Goal: Transaction & Acquisition: Purchase product/service

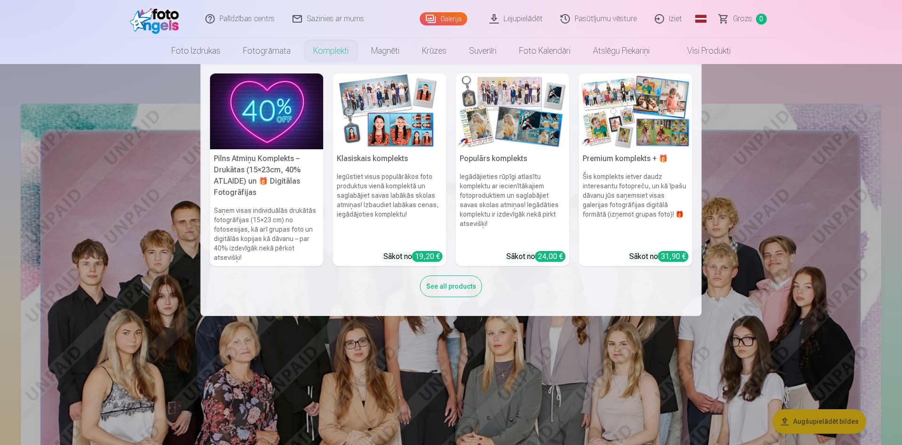
click at [522, 125] on img at bounding box center [512, 111] width 113 height 76
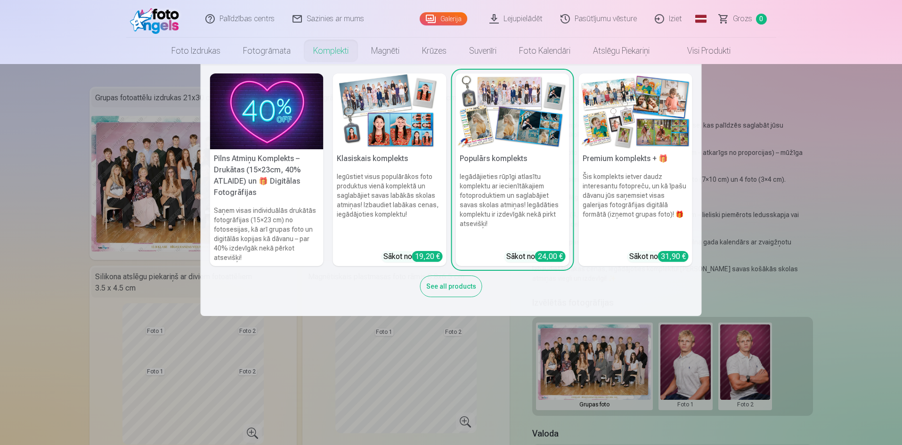
click at [388, 129] on img at bounding box center [389, 111] width 113 height 76
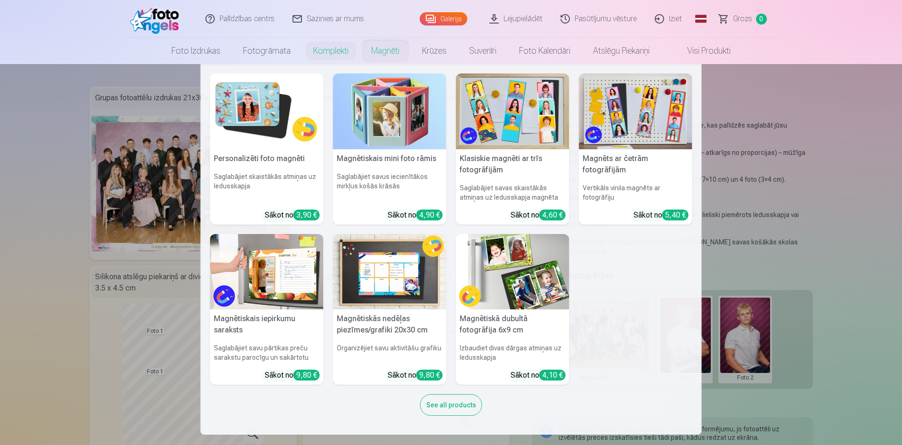
click at [264, 156] on h5 "Personalizēti foto magnēti" at bounding box center [266, 158] width 113 height 19
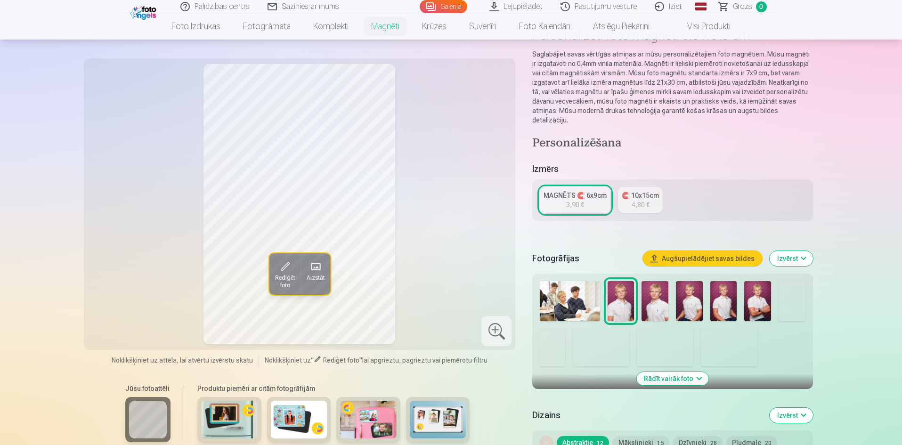
scroll to position [47, 0]
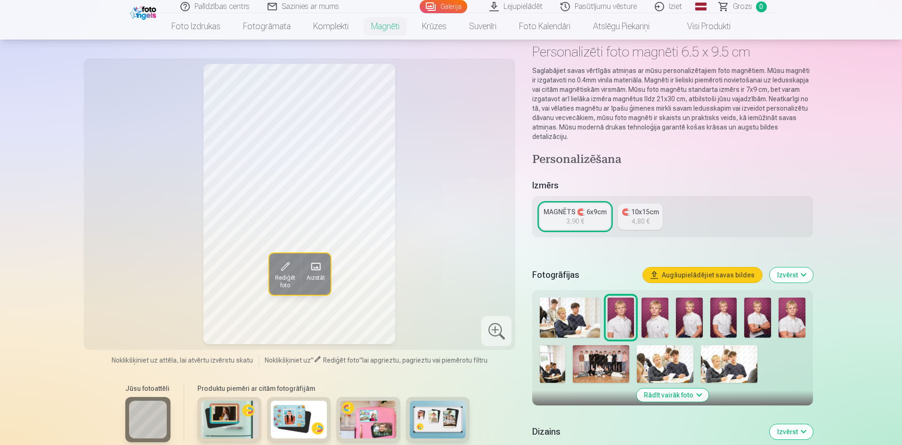
click at [663, 312] on img at bounding box center [654, 318] width 27 height 40
click at [689, 311] on img at bounding box center [689, 318] width 27 height 40
click at [723, 313] on img at bounding box center [723, 318] width 27 height 40
click at [756, 308] on img at bounding box center [757, 318] width 27 height 40
click at [309, 282] on button "Aizstāt" at bounding box center [315, 273] width 30 height 41
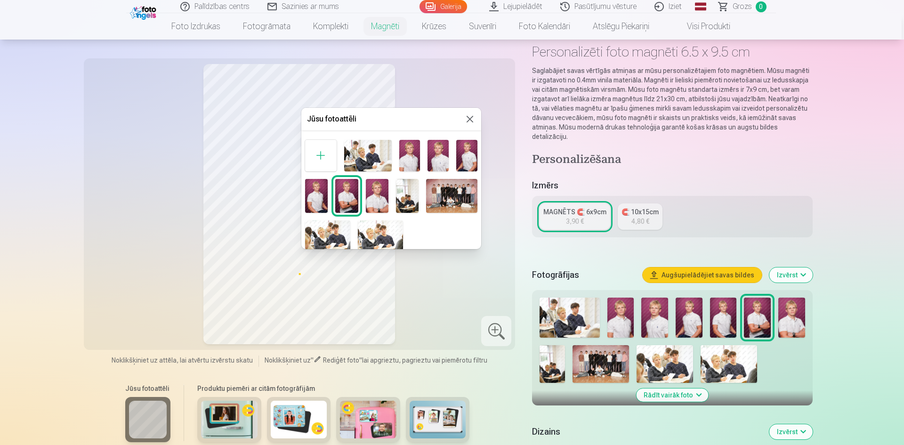
click at [347, 200] on img at bounding box center [346, 196] width 23 height 34
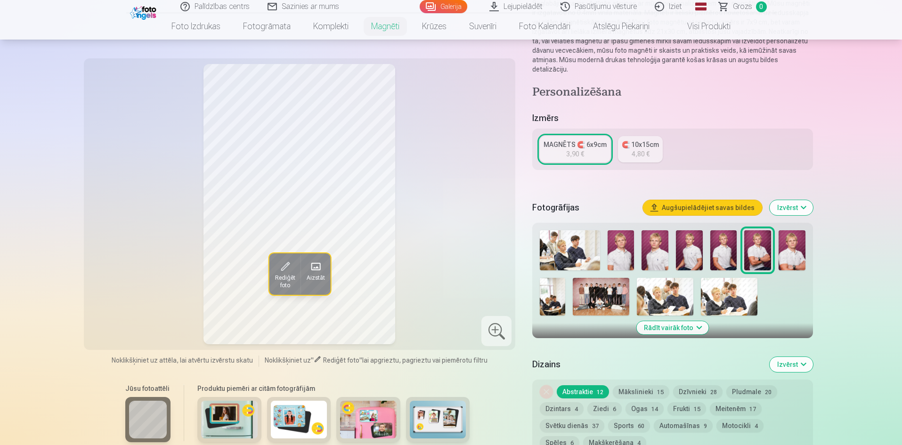
scroll to position [0, 0]
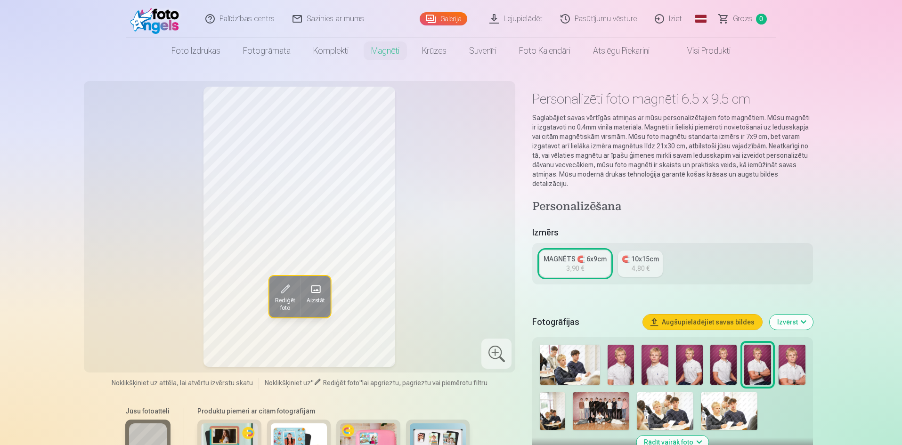
click at [569, 254] on div "MAGNĒTS 🧲 6x9cm" at bounding box center [574, 258] width 63 height 9
click at [307, 303] on span "Aizstāt" at bounding box center [315, 301] width 18 height 8
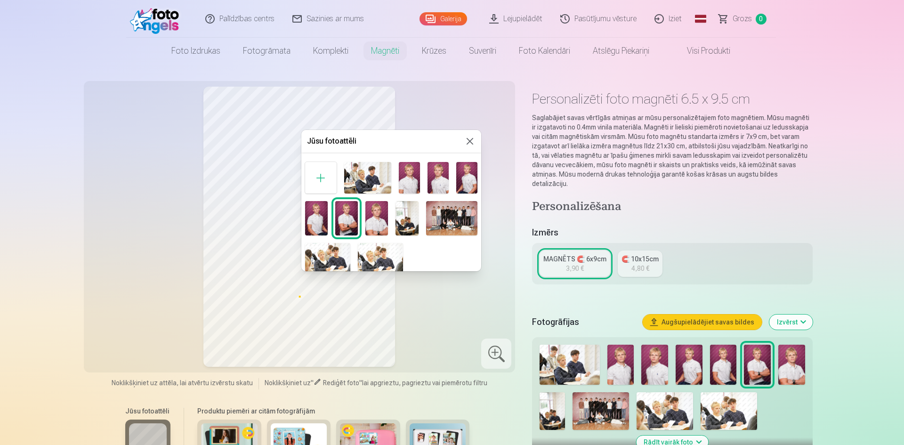
click at [339, 218] on img at bounding box center [346, 218] width 23 height 34
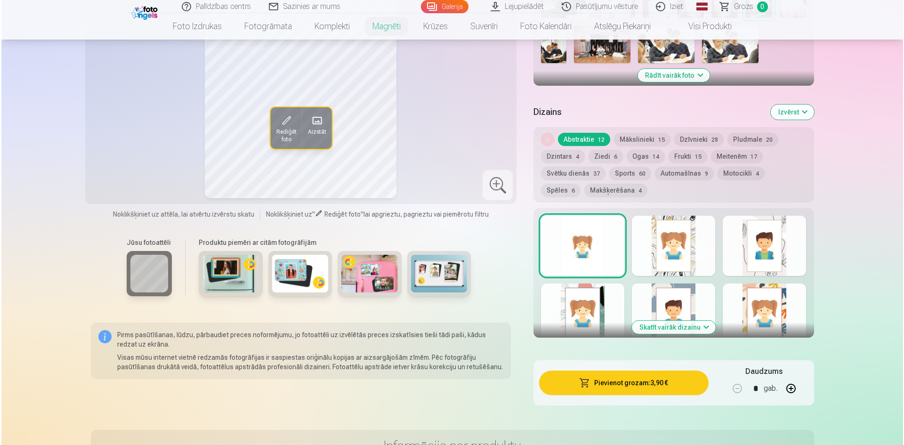
scroll to position [471, 0]
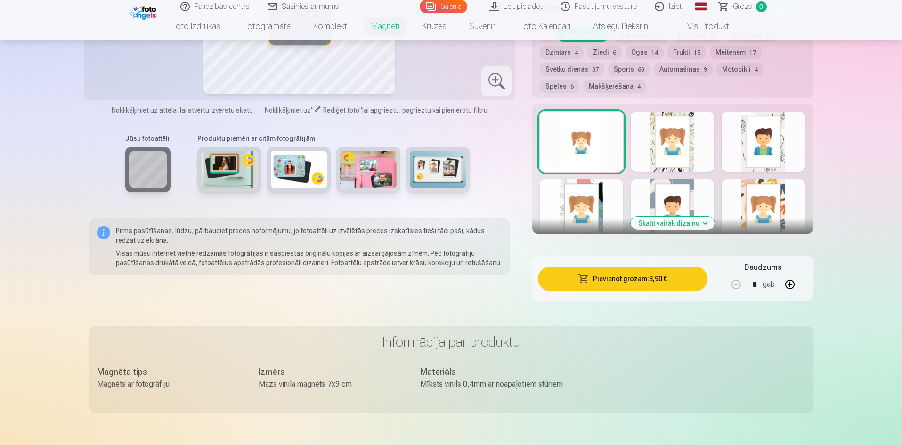
click at [605, 268] on button "Pievienot grozam : 3,90 €" at bounding box center [622, 278] width 169 height 24
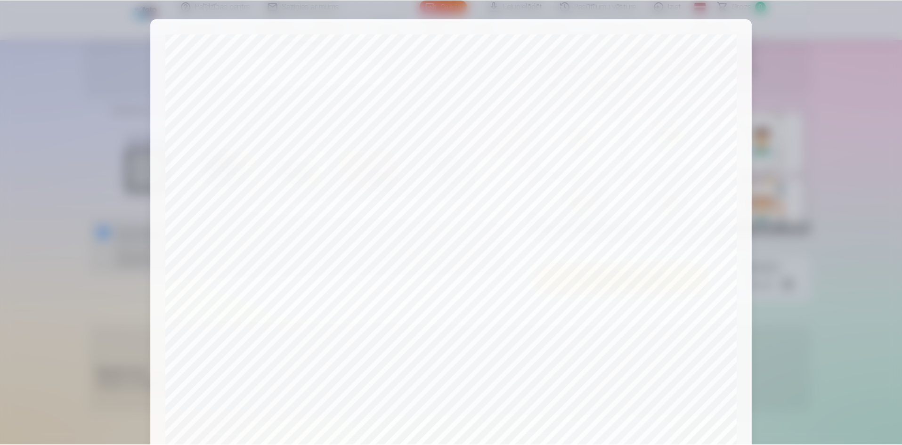
scroll to position [188, 0]
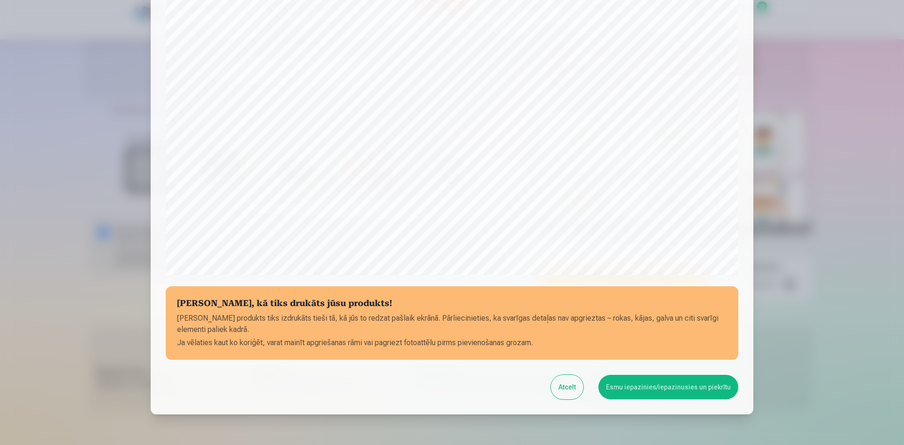
click at [633, 386] on button "Esmu iepazinies/iepazinusies un piekrītu" at bounding box center [668, 387] width 140 height 24
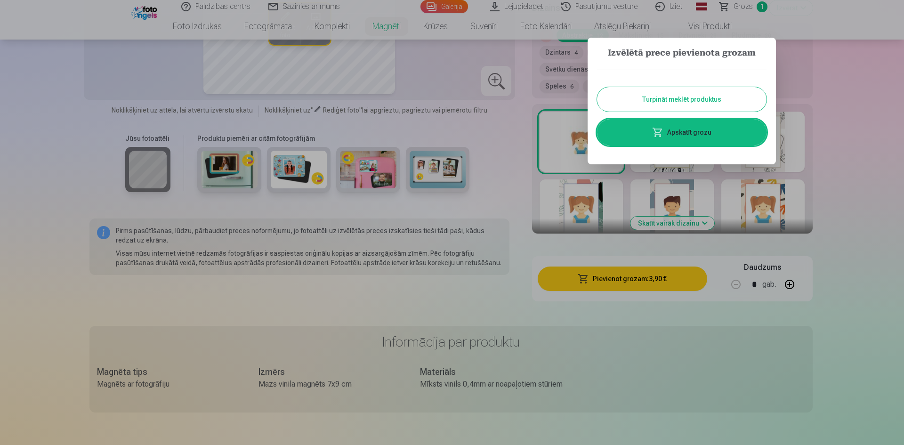
click at [666, 100] on button "Turpināt meklēt produktus" at bounding box center [681, 99] width 169 height 24
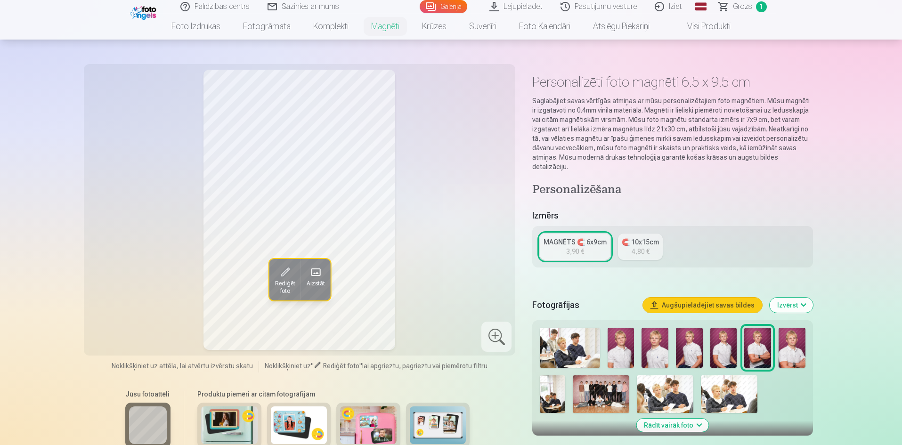
scroll to position [0, 0]
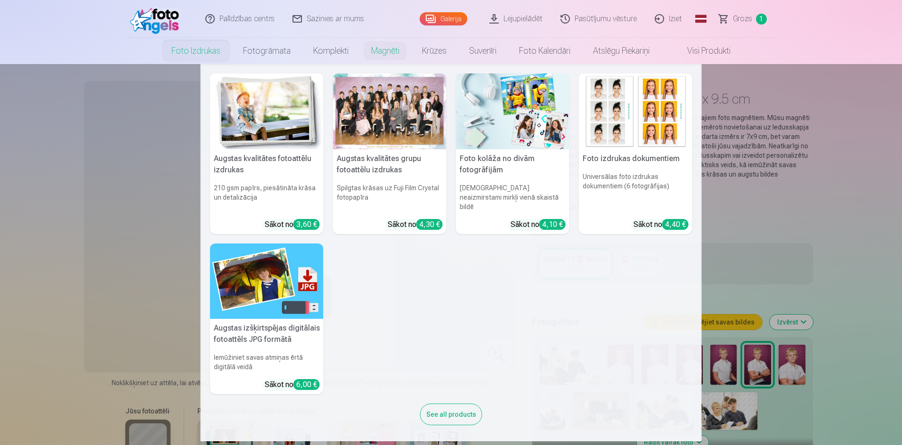
click at [199, 54] on link "Foto izdrukas" at bounding box center [196, 51] width 72 height 26
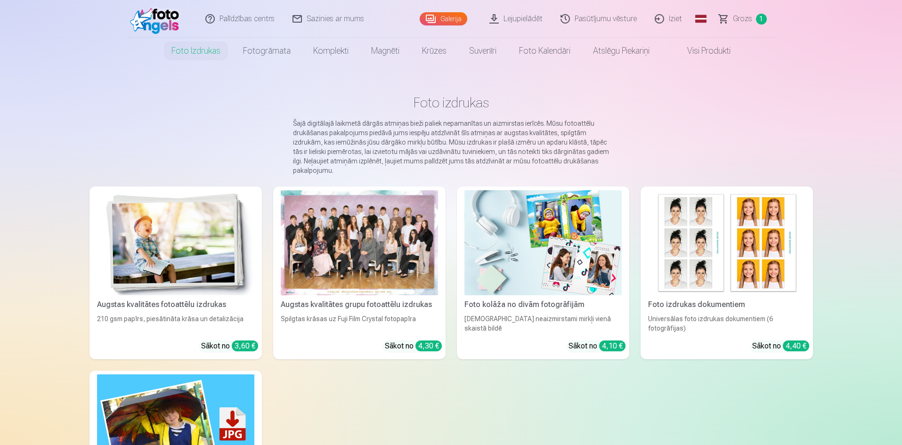
click at [357, 278] on div at bounding box center [359, 242] width 157 height 105
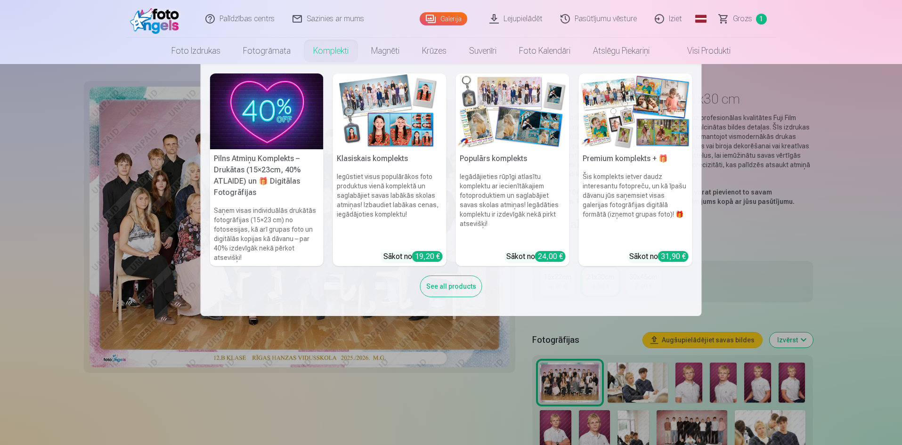
click at [323, 48] on link "Komplekti" at bounding box center [331, 51] width 58 height 26
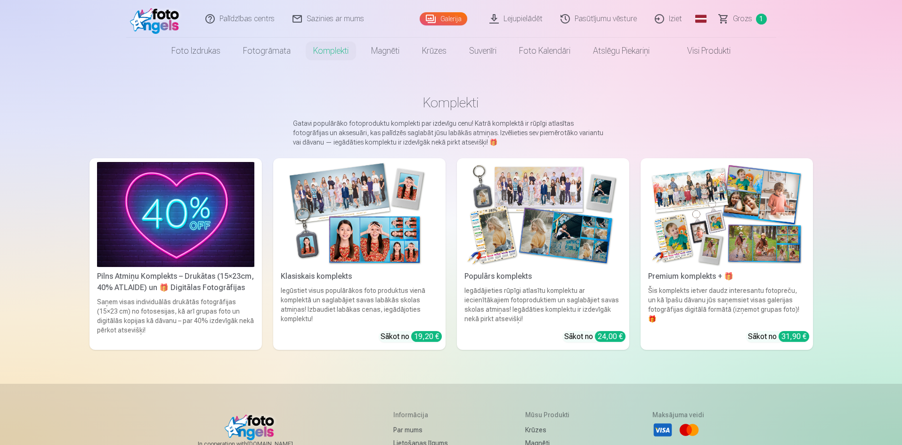
click at [364, 248] on img at bounding box center [359, 214] width 157 height 105
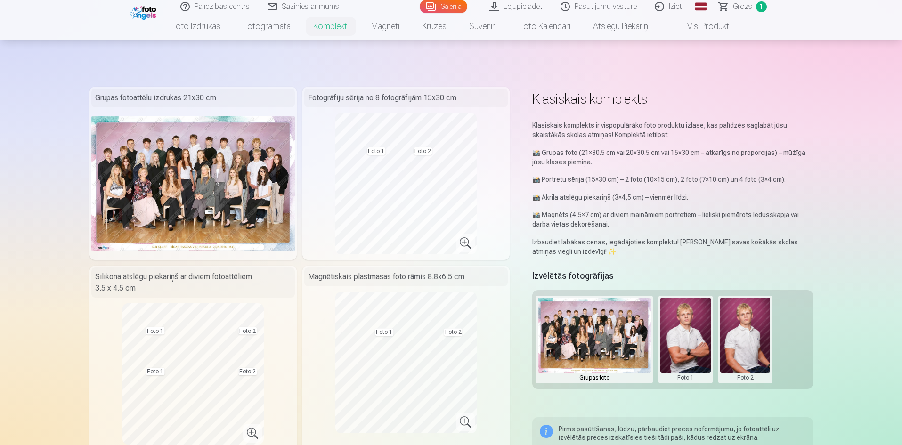
scroll to position [47, 0]
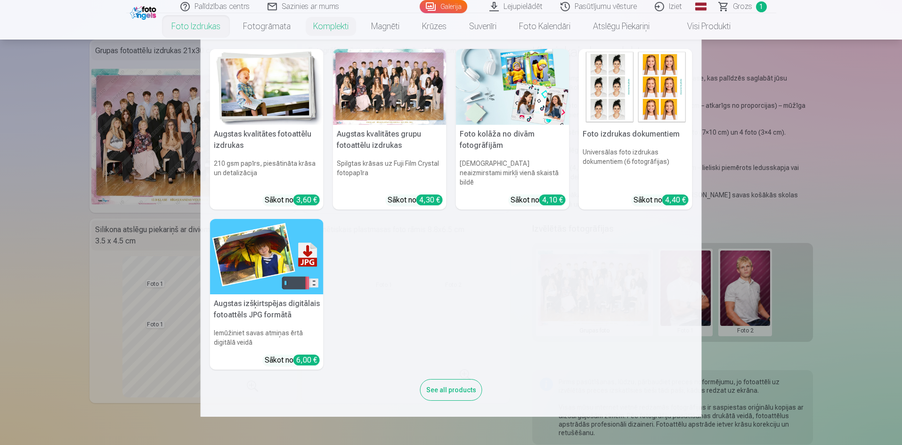
click at [200, 28] on link "Foto izdrukas" at bounding box center [196, 26] width 72 height 26
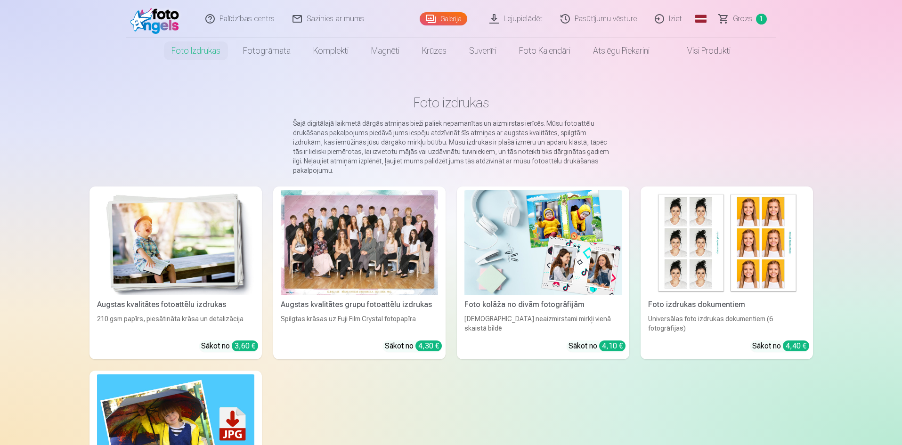
click at [753, 21] on link "Grozs 1" at bounding box center [743, 19] width 66 height 38
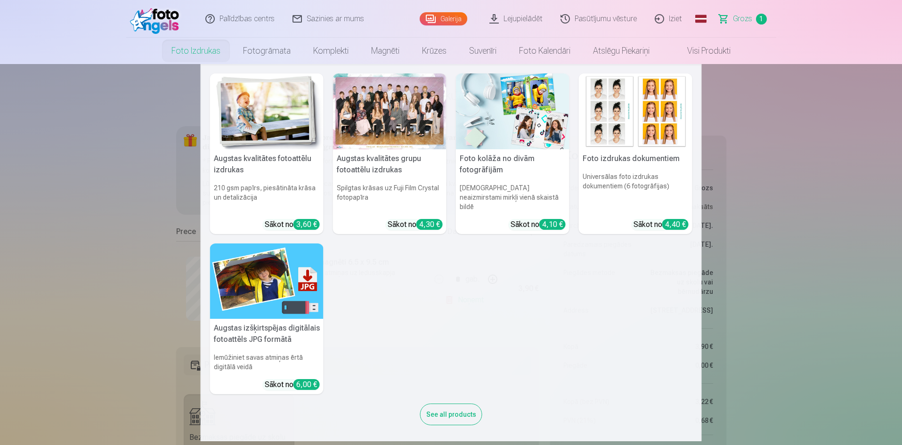
click at [371, 127] on div at bounding box center [389, 111] width 113 height 76
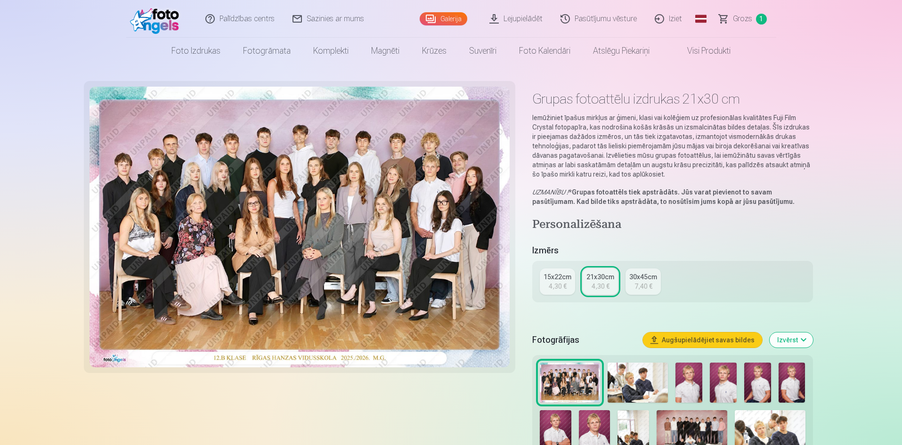
click at [598, 286] on div "4,30 €" at bounding box center [600, 286] width 18 height 9
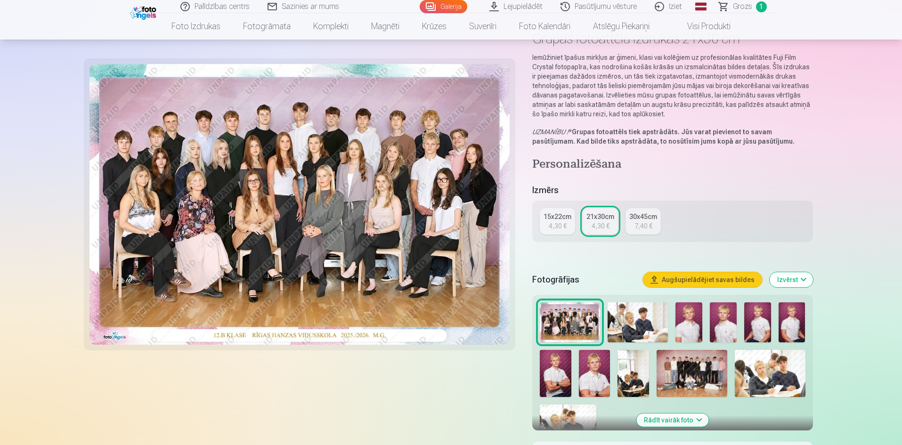
scroll to position [188, 0]
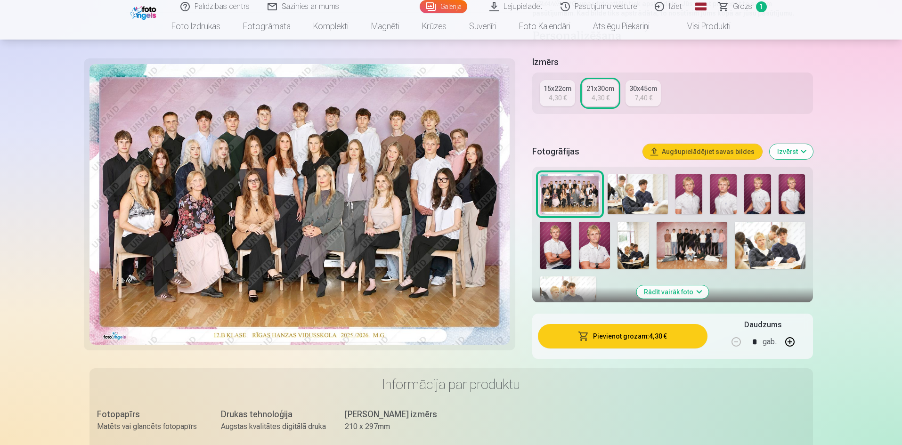
click at [628, 336] on button "Pievienot grozam : 4,30 €" at bounding box center [622, 336] width 169 height 24
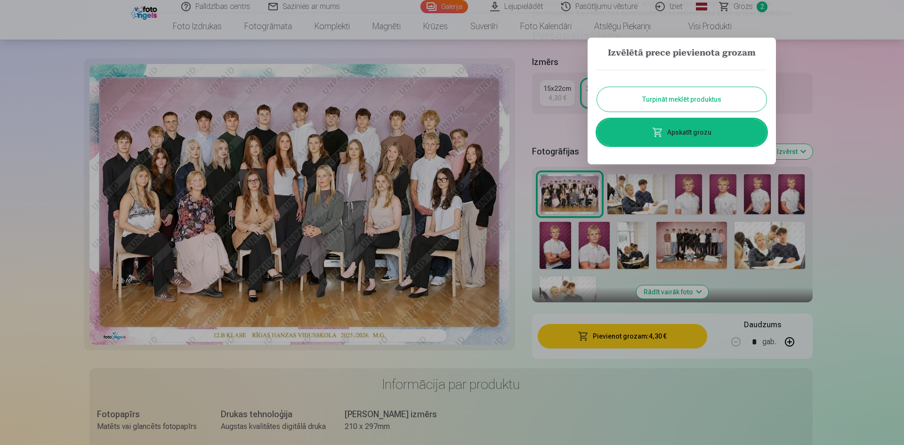
click at [664, 101] on button "Turpināt meklēt produktus" at bounding box center [681, 99] width 169 height 24
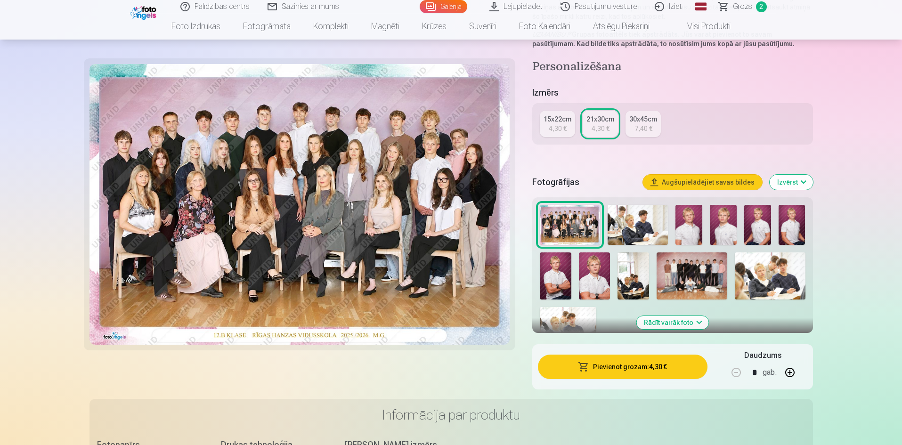
scroll to position [141, 0]
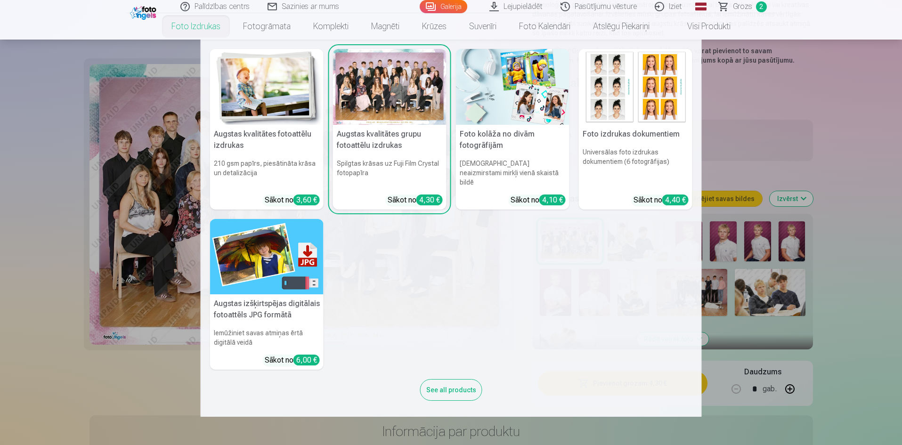
click at [264, 133] on h5 "Augstas kvalitātes fotoattēlu izdrukas" at bounding box center [266, 140] width 113 height 30
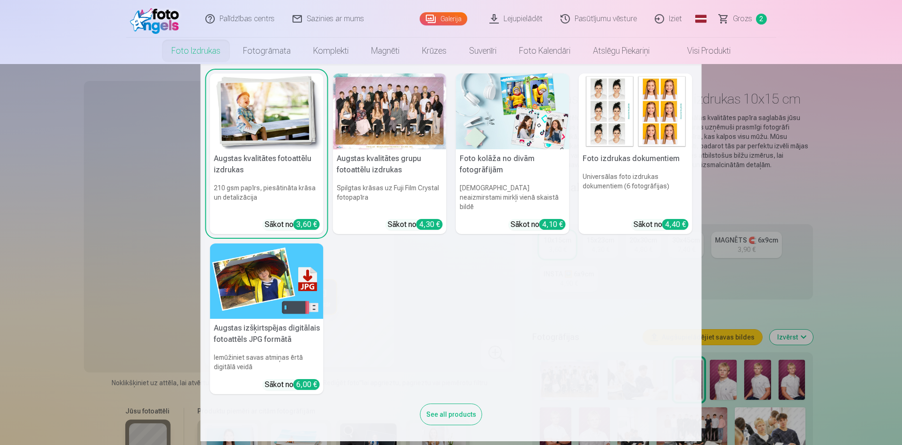
click at [200, 52] on link "Foto izdrukas" at bounding box center [196, 51] width 72 height 26
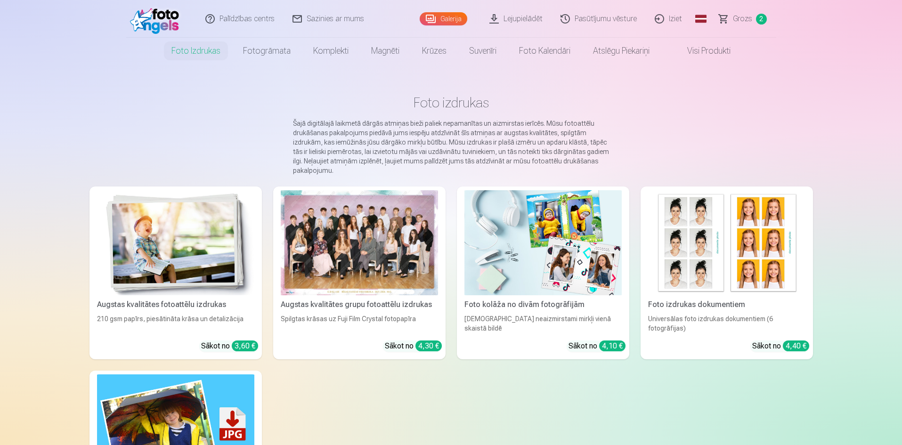
click at [157, 302] on div "Augstas kvalitātes fotoattēlu izdrukas" at bounding box center [175, 304] width 165 height 11
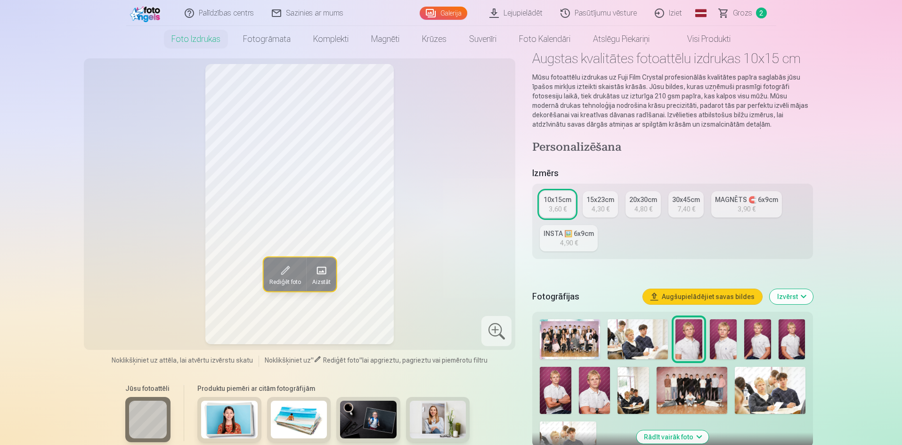
scroll to position [94, 0]
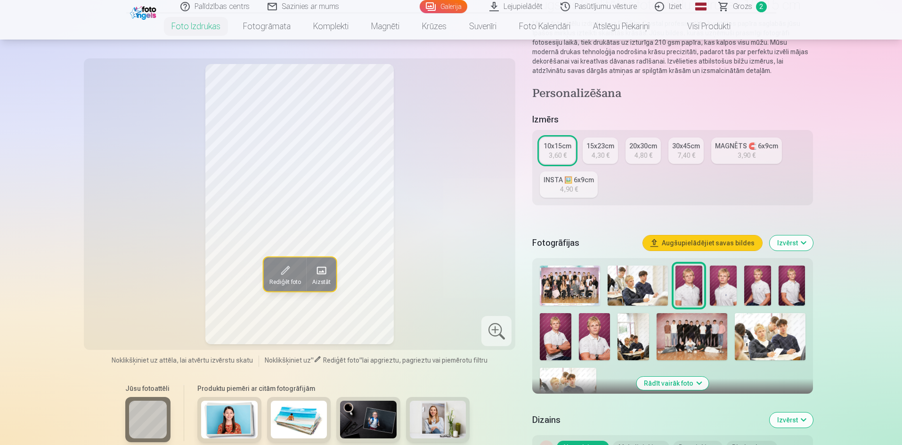
click at [684, 346] on img at bounding box center [691, 336] width 71 height 47
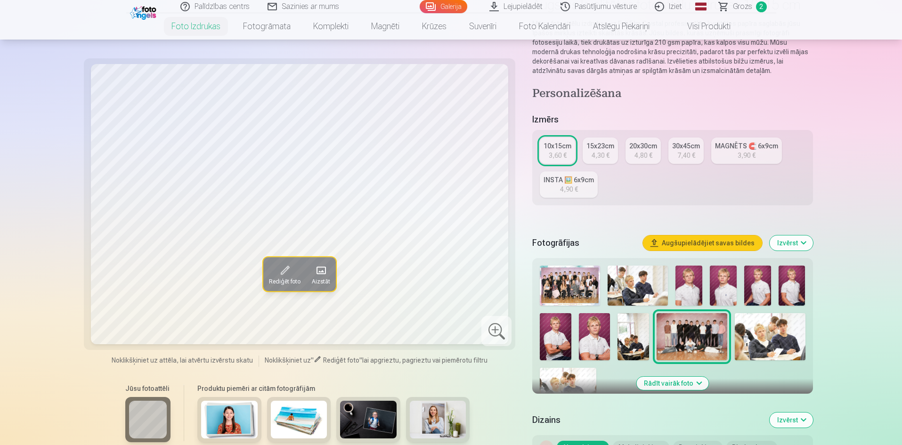
click at [592, 155] on div "4,30 €" at bounding box center [600, 155] width 18 height 9
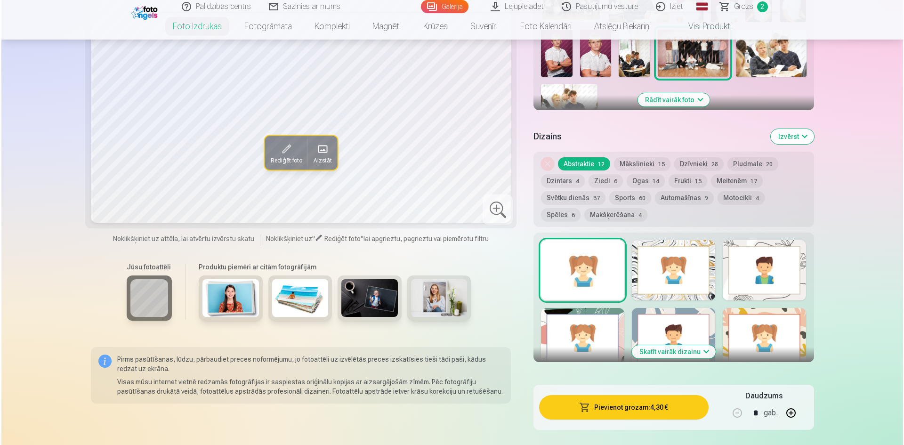
scroll to position [424, 0]
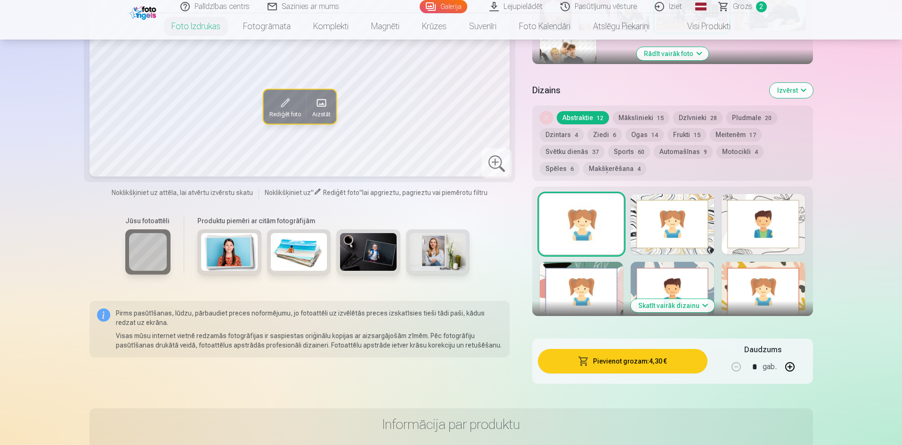
click at [613, 364] on button "Pievienot grozam : 4,30 €" at bounding box center [622, 361] width 169 height 24
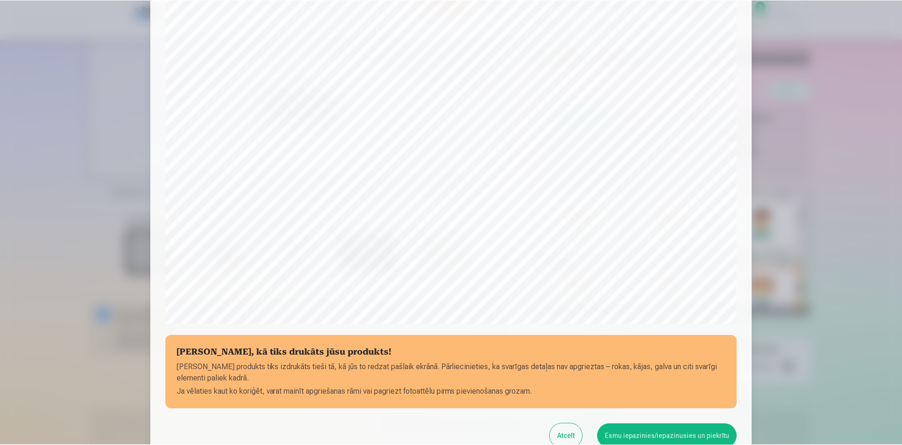
scroll to position [233, 0]
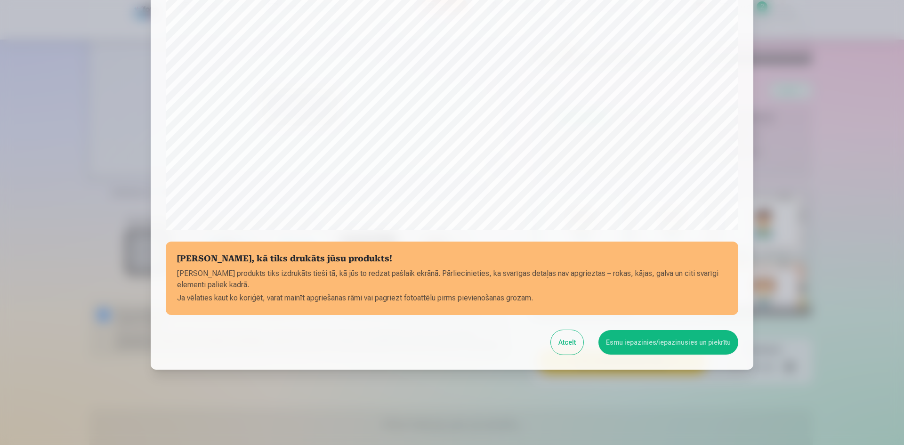
click at [630, 343] on button "Esmu iepazinies/iepazinusies un piekrītu" at bounding box center [668, 342] width 140 height 24
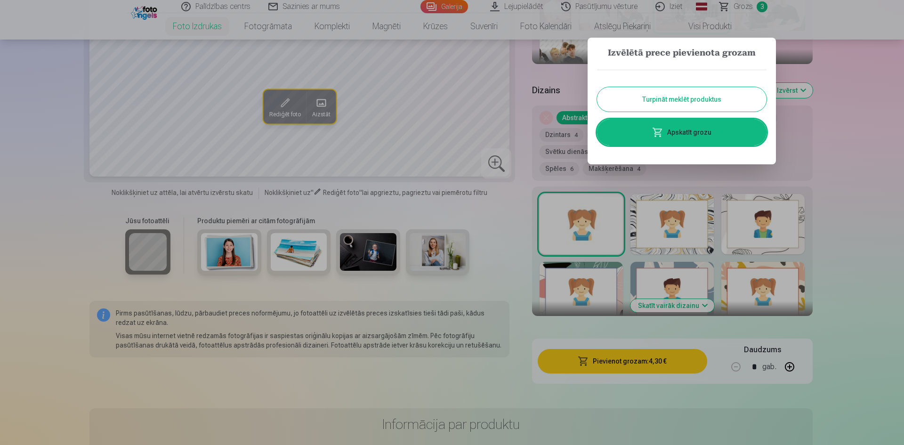
click at [681, 102] on button "Turpināt meklēt produktus" at bounding box center [681, 99] width 169 height 24
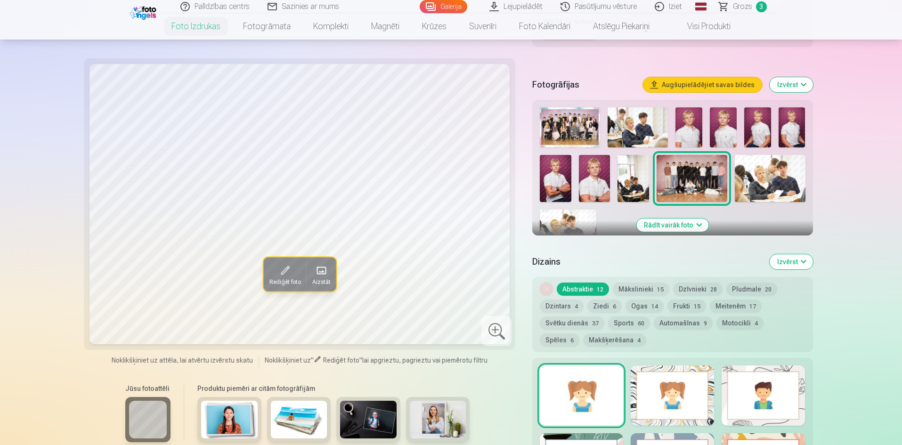
scroll to position [282, 0]
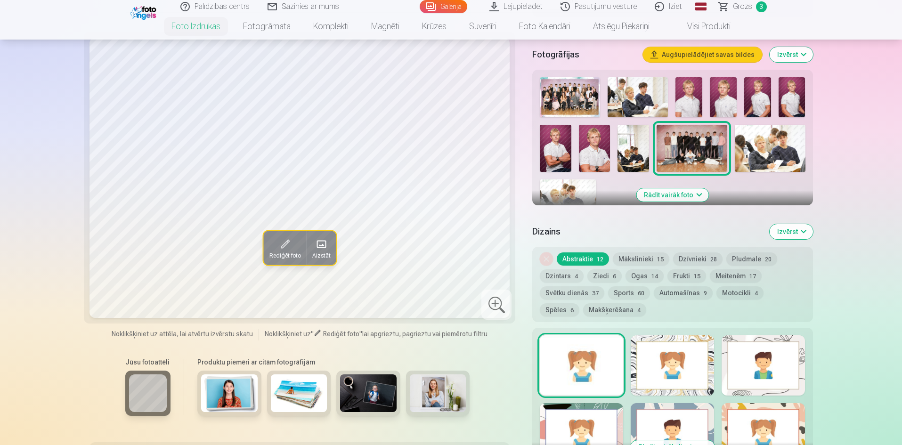
click at [769, 153] on img at bounding box center [769, 148] width 71 height 47
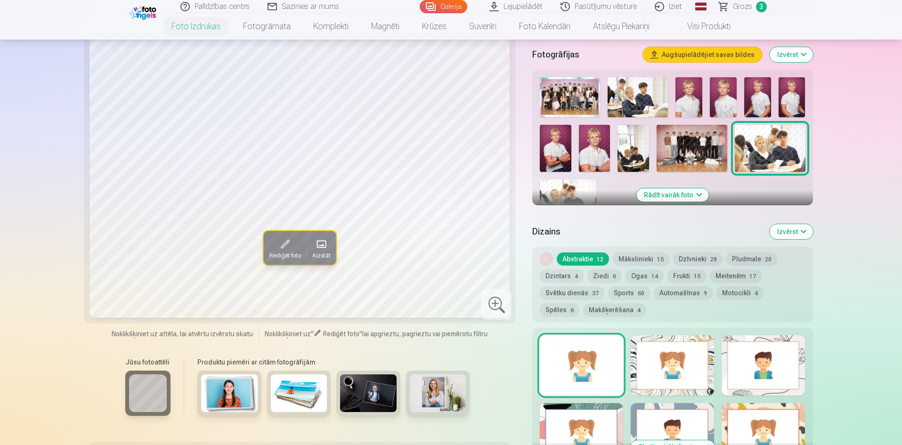
scroll to position [141, 0]
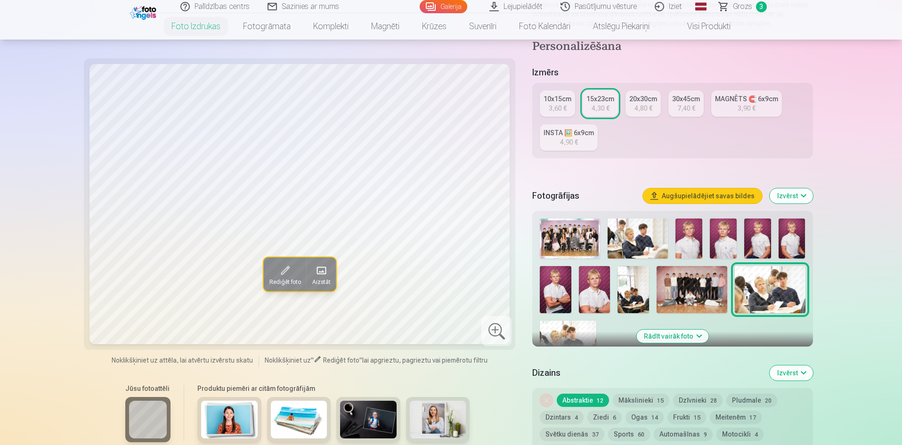
click at [631, 241] on img at bounding box center [637, 238] width 60 height 40
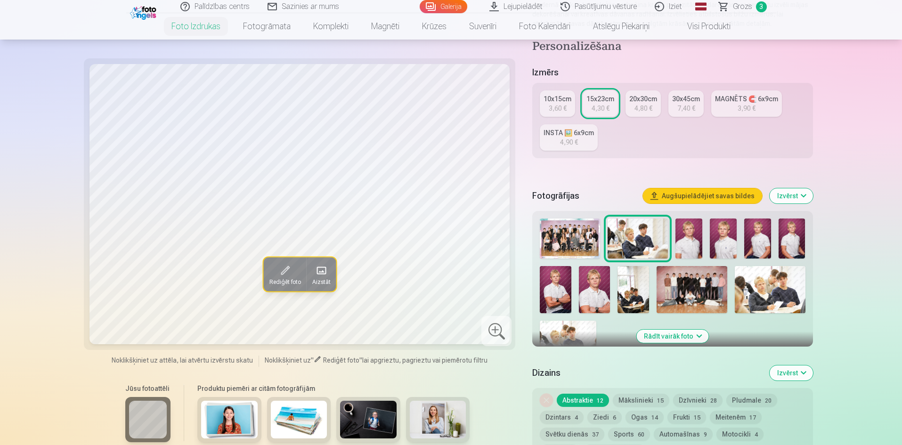
click at [636, 298] on img at bounding box center [633, 289] width 32 height 47
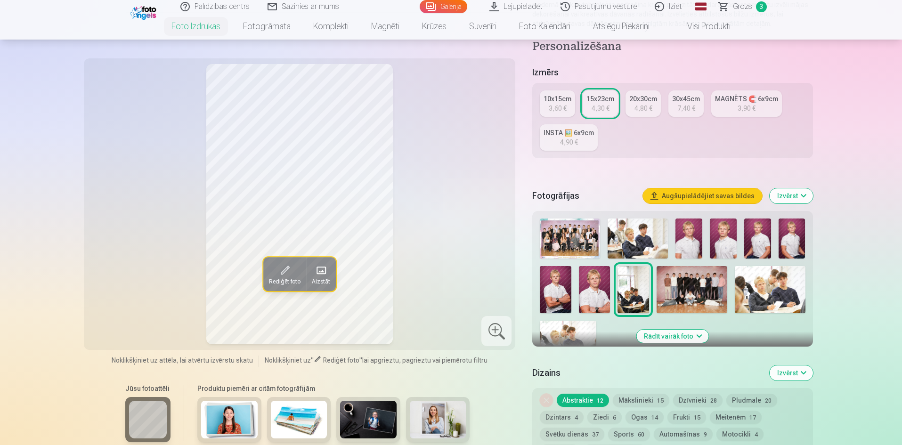
click at [569, 335] on img at bounding box center [567, 340] width 56 height 38
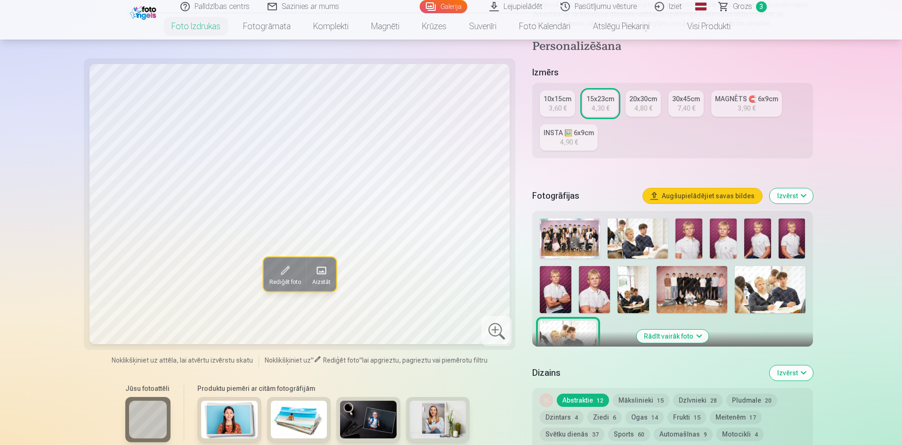
click at [779, 294] on img at bounding box center [769, 289] width 71 height 47
click at [550, 107] on div "3,60 €" at bounding box center [557, 108] width 18 height 9
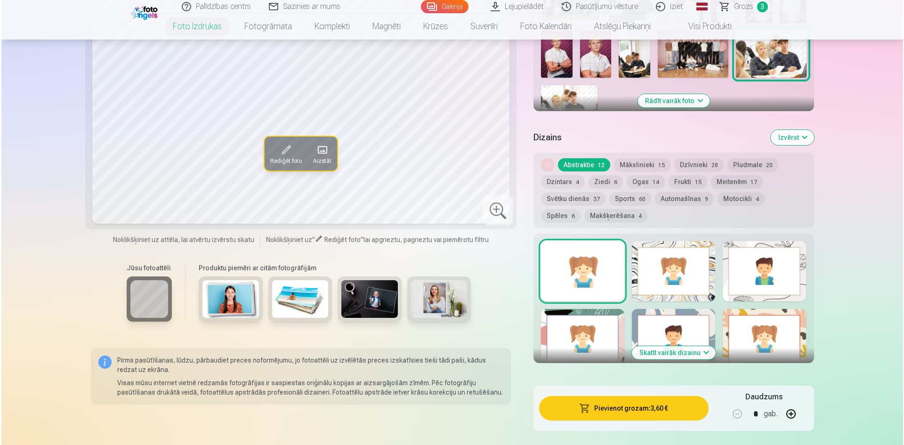
scroll to position [518, 0]
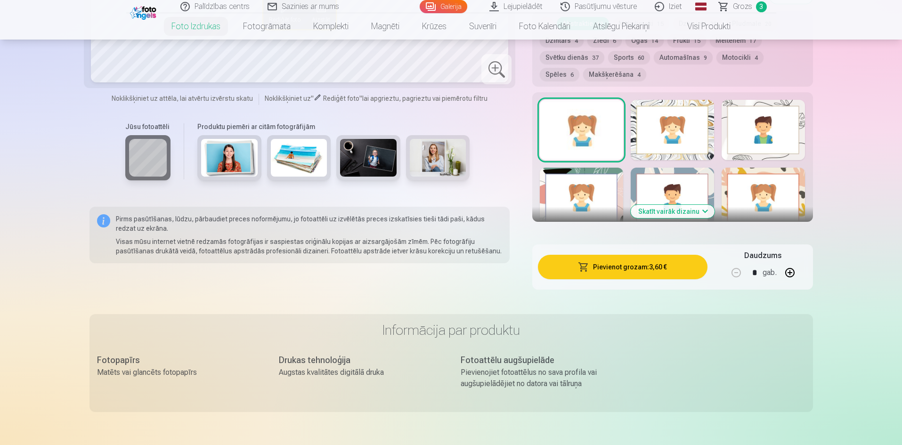
click at [632, 266] on button "Pievienot grozam : 3,60 €" at bounding box center [622, 267] width 169 height 24
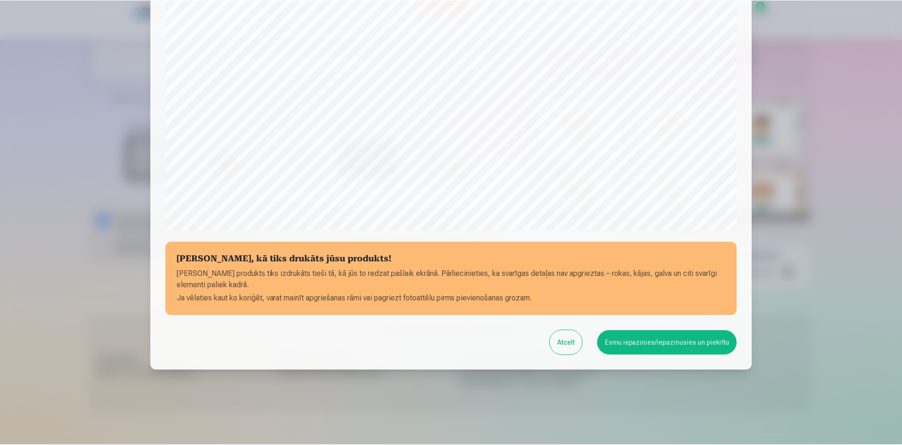
scroll to position [233, 0]
click at [664, 342] on button "Esmu iepazinies/iepazinusies un piekrītu" at bounding box center [668, 342] width 140 height 24
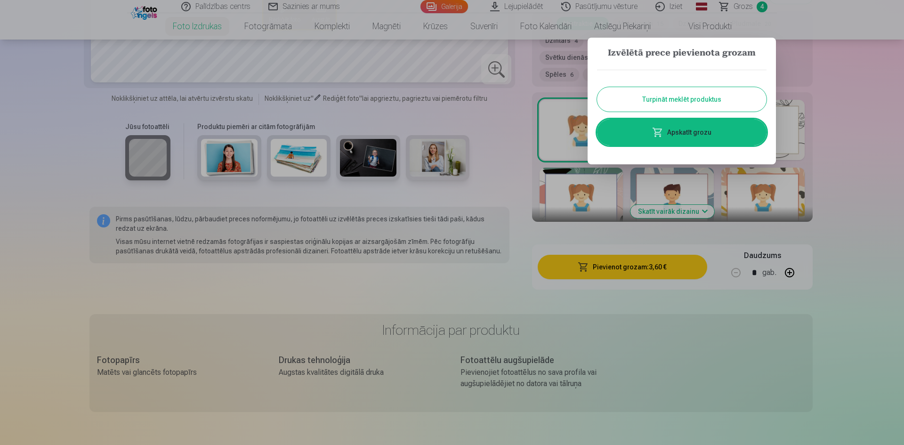
click at [672, 102] on button "Turpināt meklēt produktus" at bounding box center [681, 99] width 169 height 24
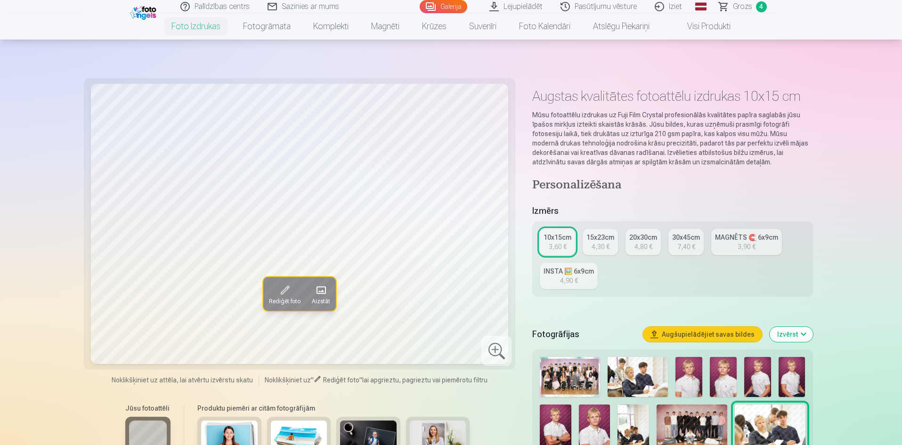
scroll to position [0, 0]
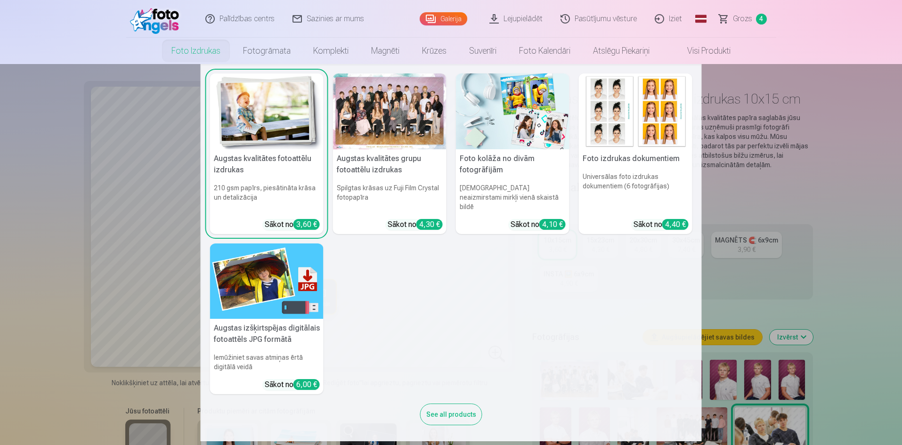
click at [625, 158] on h5 "Foto izdrukas dokumentiem" at bounding box center [635, 158] width 113 height 19
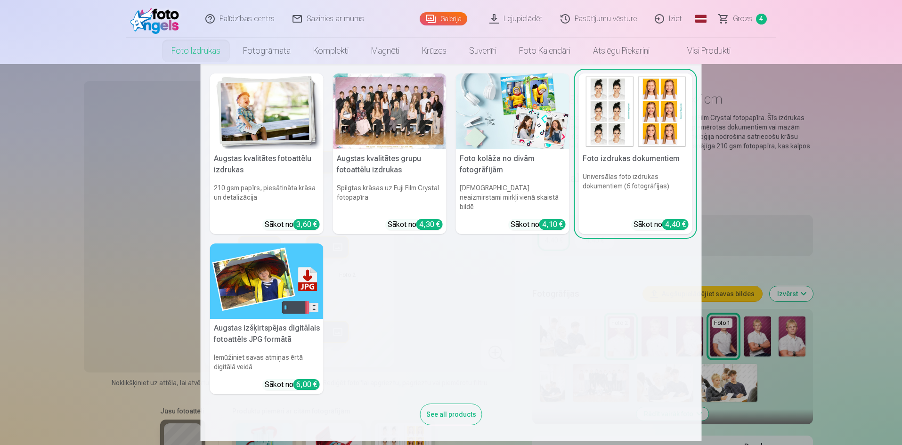
click at [201, 52] on link "Foto izdrukas" at bounding box center [196, 51] width 72 height 26
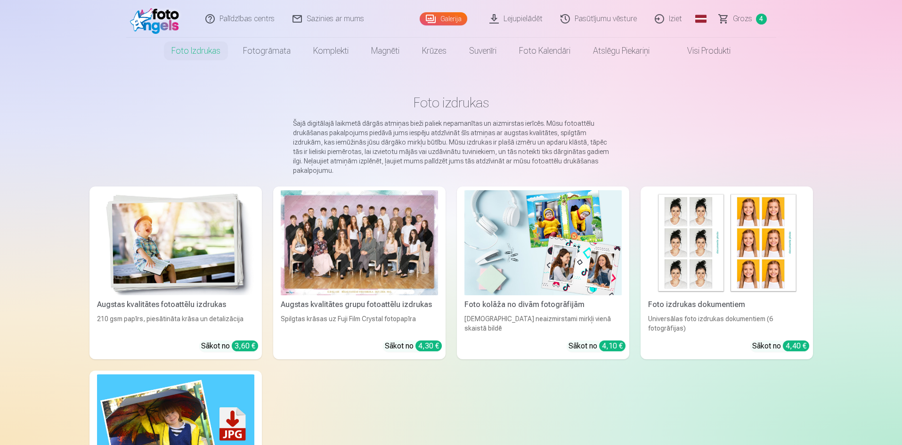
click at [565, 271] on img at bounding box center [542, 242] width 157 height 105
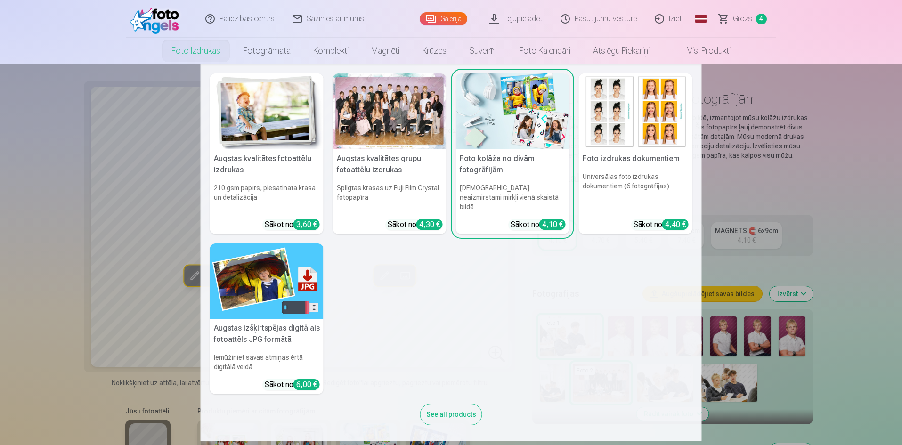
click at [258, 325] on h5 "Augstas izšķirtspējas digitālais fotoattēls JPG formātā" at bounding box center [266, 334] width 113 height 30
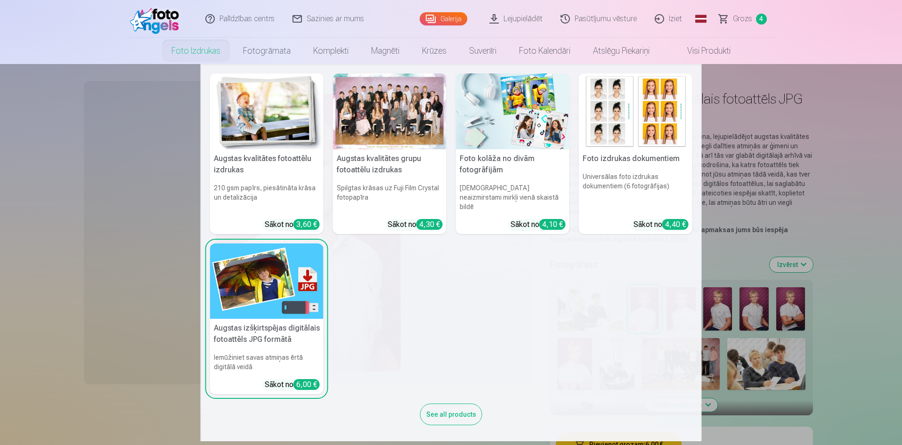
click at [236, 156] on h5 "Augstas kvalitātes fotoattēlu izdrukas" at bounding box center [266, 164] width 113 height 30
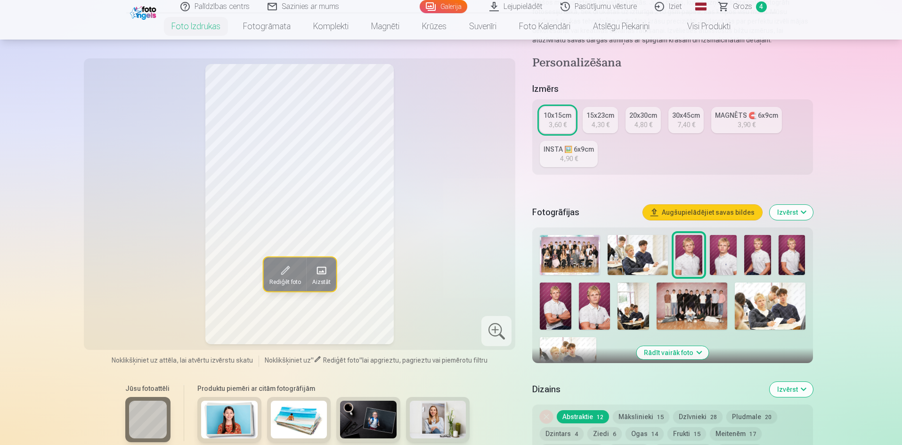
scroll to position [141, 0]
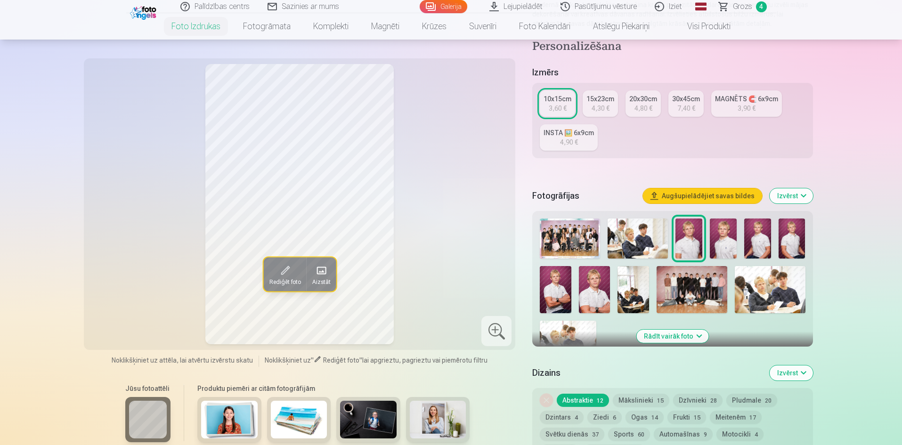
click at [589, 298] on img at bounding box center [595, 289] width 32 height 47
click at [689, 244] on img at bounding box center [688, 238] width 27 height 40
click at [714, 242] on img at bounding box center [722, 238] width 27 height 40
click at [760, 246] on img at bounding box center [757, 238] width 27 height 40
click at [784, 243] on img at bounding box center [791, 238] width 27 height 40
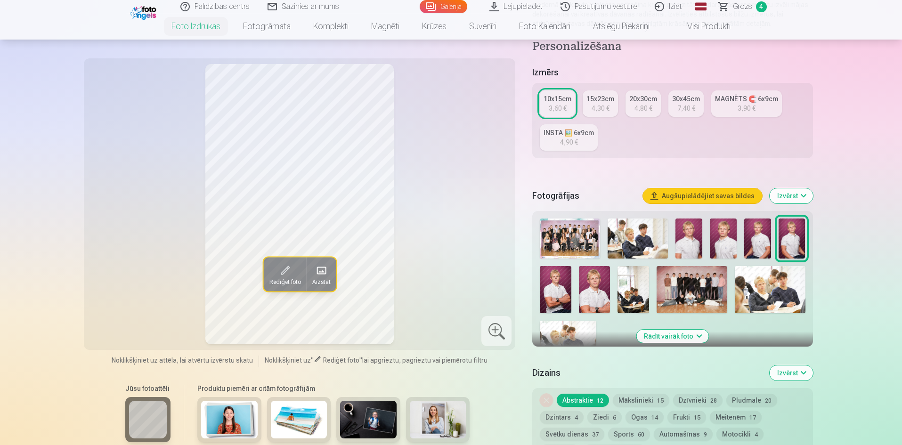
click at [560, 297] on img at bounding box center [555, 289] width 32 height 47
click at [685, 246] on img at bounding box center [688, 238] width 27 height 40
click at [557, 298] on img at bounding box center [555, 289] width 32 height 47
click at [592, 296] on img at bounding box center [595, 289] width 32 height 47
click at [690, 241] on img at bounding box center [688, 238] width 27 height 40
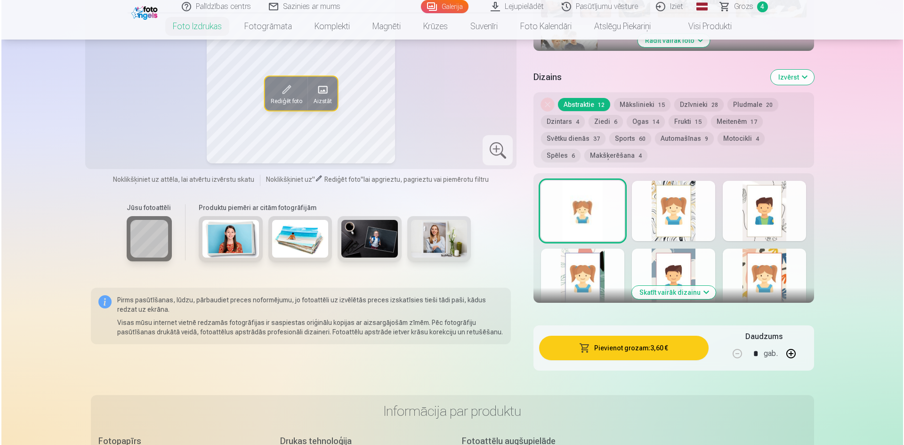
scroll to position [659, 0]
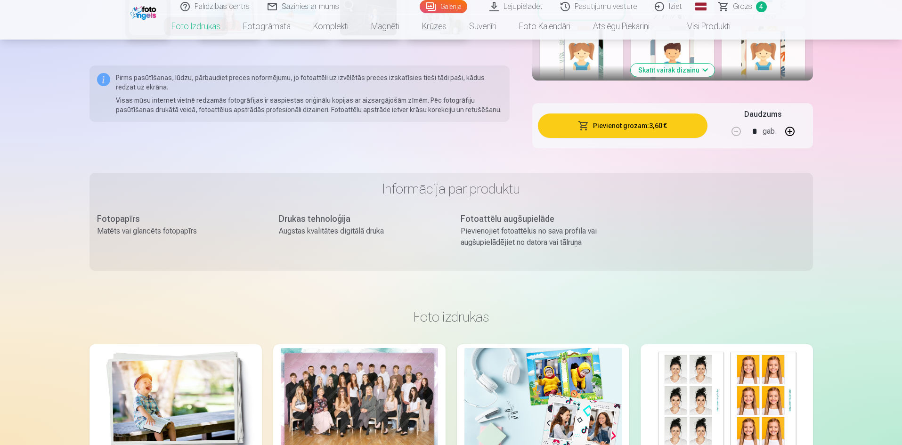
click at [621, 122] on button "Pievienot grozam : 3,60 €" at bounding box center [622, 125] width 169 height 24
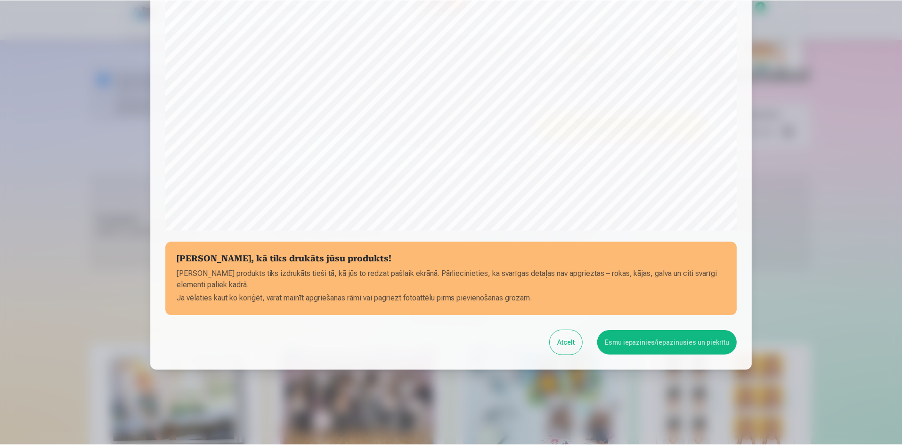
scroll to position [233, 0]
click at [636, 347] on button "Esmu iepazinies/iepazinusies un piekrītu" at bounding box center [668, 342] width 140 height 24
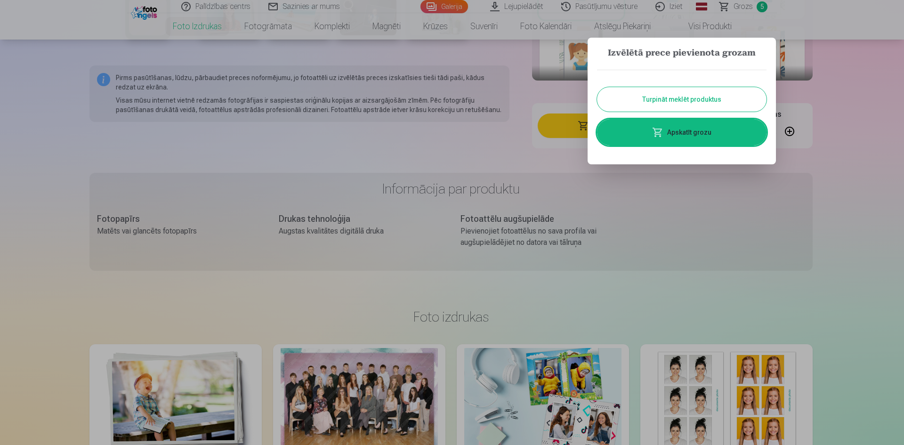
click at [672, 101] on button "Turpināt meklēt produktus" at bounding box center [681, 99] width 169 height 24
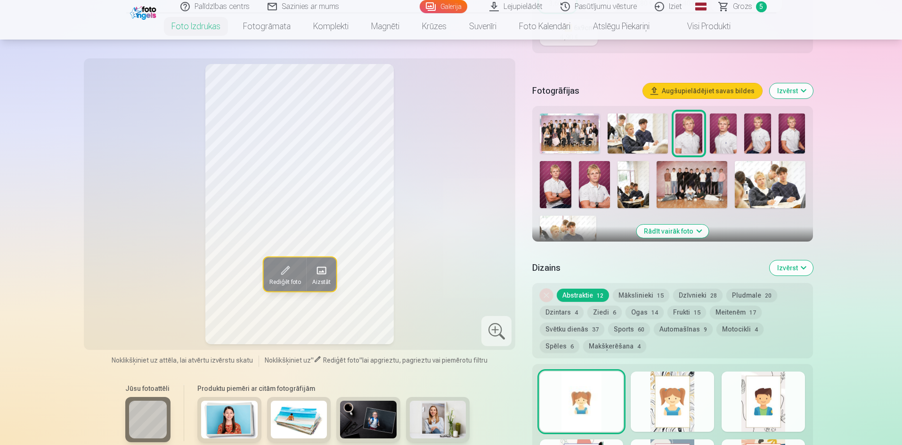
scroll to position [188, 0]
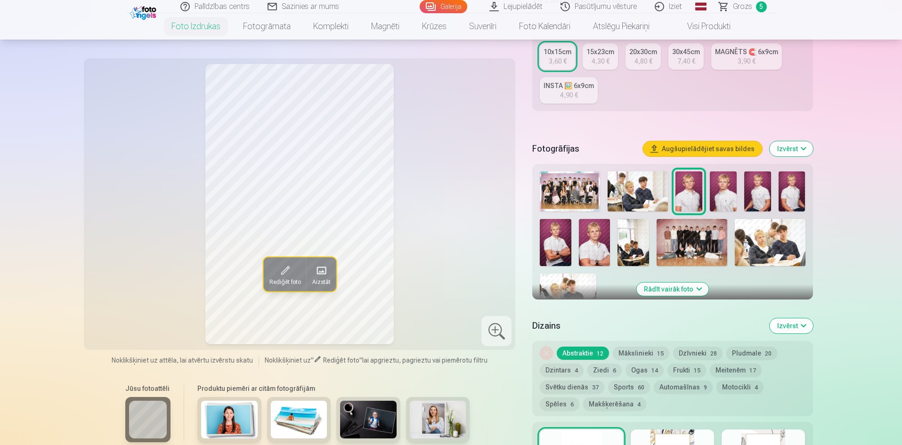
click at [592, 247] on img at bounding box center [595, 242] width 32 height 47
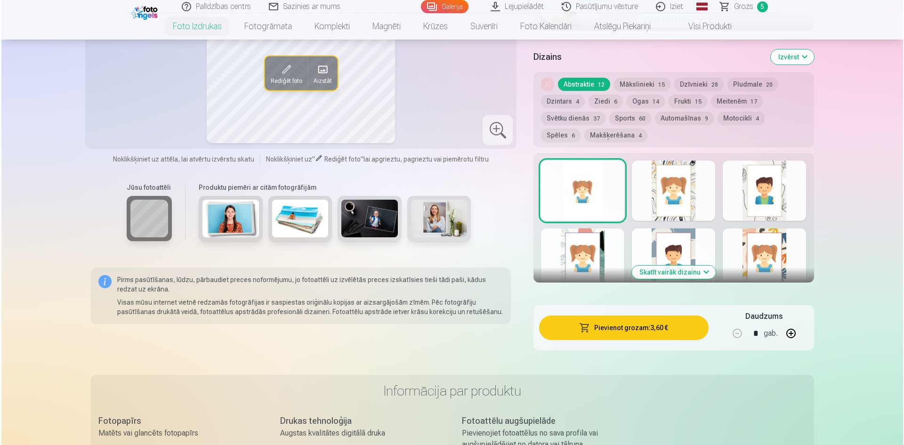
scroll to position [471, 0]
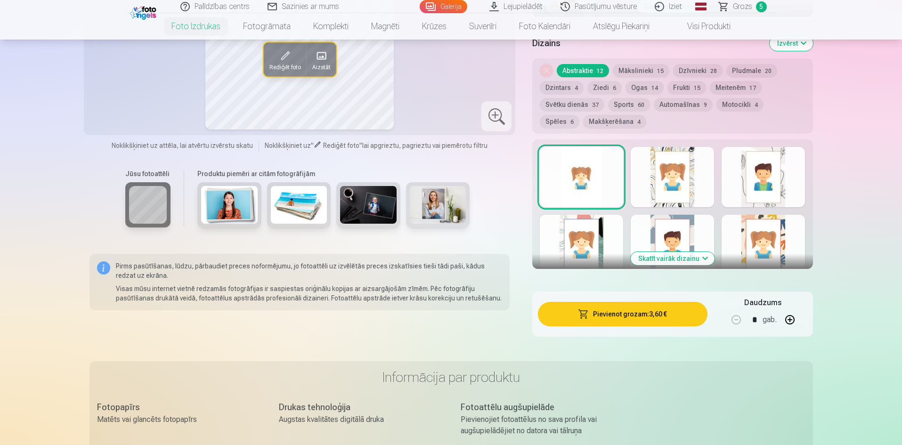
click at [631, 315] on button "Pievienot grozam : 3,60 €" at bounding box center [622, 314] width 169 height 24
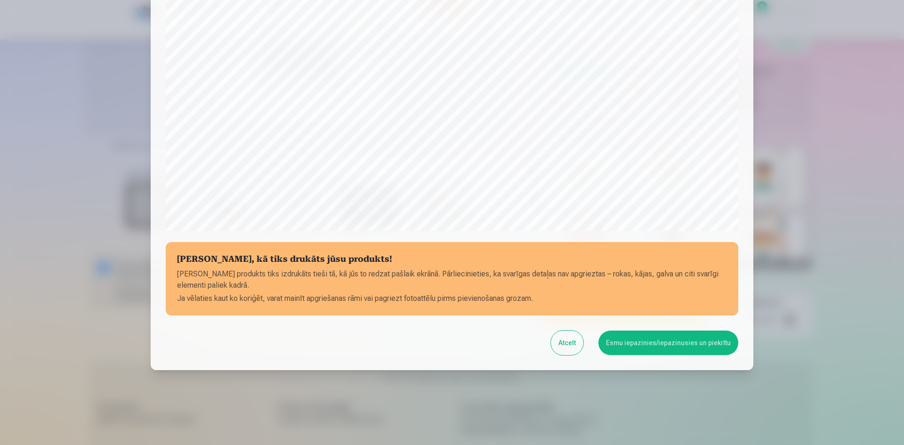
scroll to position [233, 0]
click at [646, 340] on button "Esmu iepazinies/iepazinusies un piekrītu" at bounding box center [668, 342] width 140 height 24
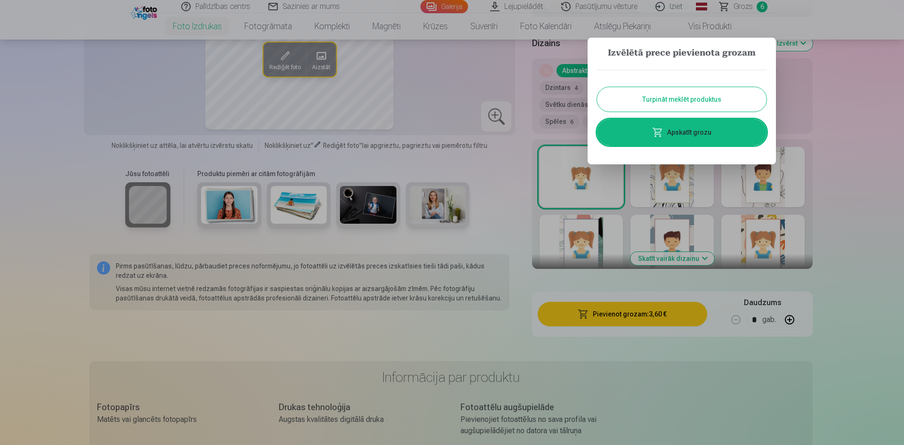
click at [691, 134] on link "Apskatīt grozu" at bounding box center [681, 132] width 169 height 26
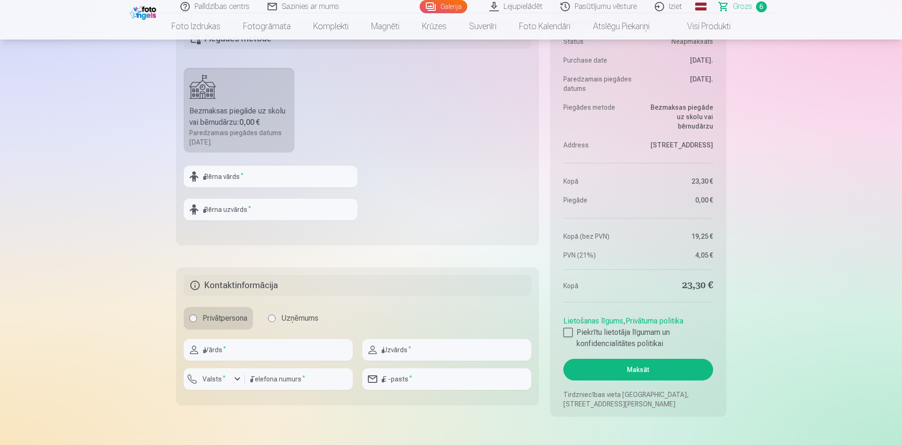
scroll to position [800, 0]
click at [569, 332] on div at bounding box center [567, 331] width 9 height 9
click at [643, 370] on button "Maksāt" at bounding box center [637, 369] width 149 height 22
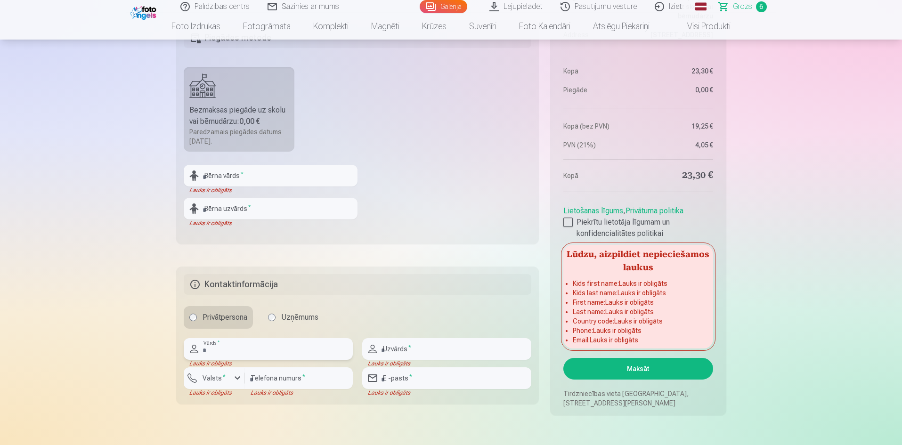
click at [271, 351] on input "text" at bounding box center [268, 349] width 169 height 22
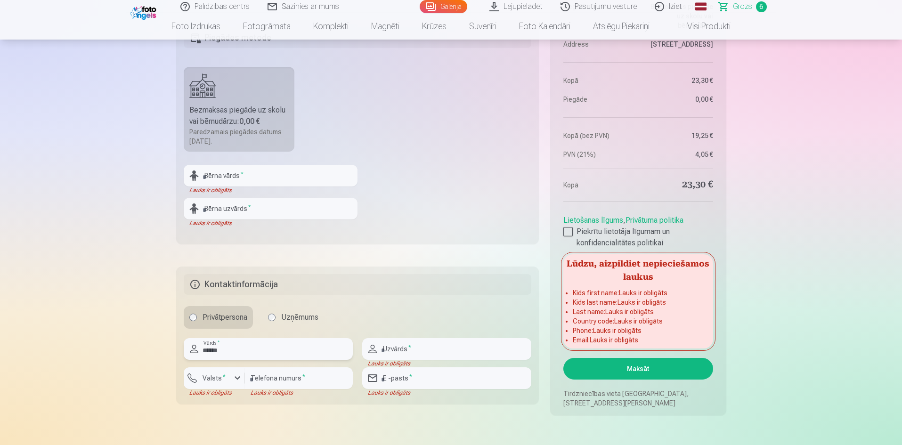
type input "******"
click at [472, 348] on input "text" at bounding box center [446, 349] width 169 height 22
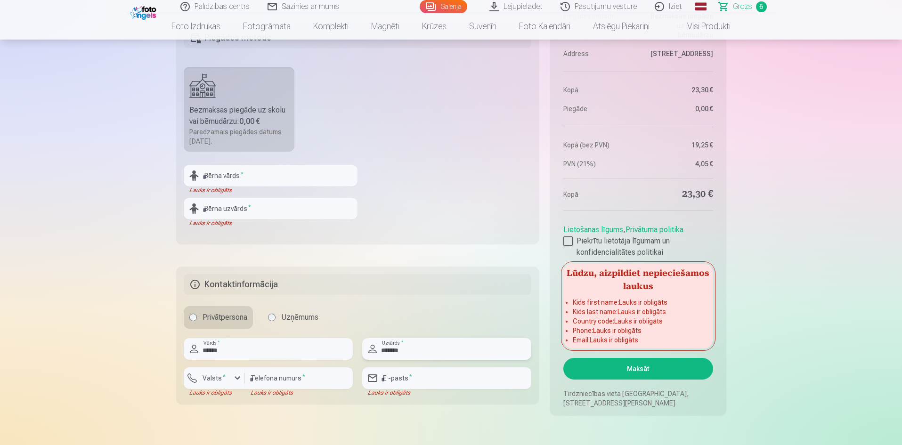
type input "*******"
click at [307, 385] on input "number" at bounding box center [299, 378] width 108 height 22
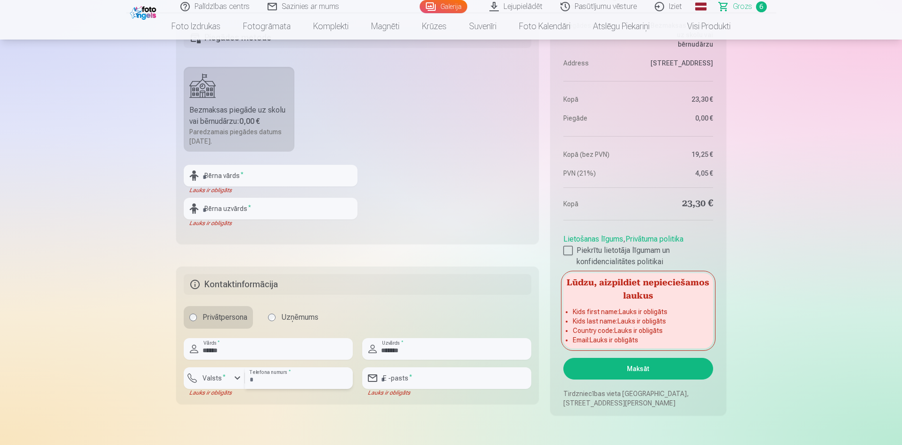
type input "********"
click at [404, 381] on input "email" at bounding box center [446, 378] width 169 height 22
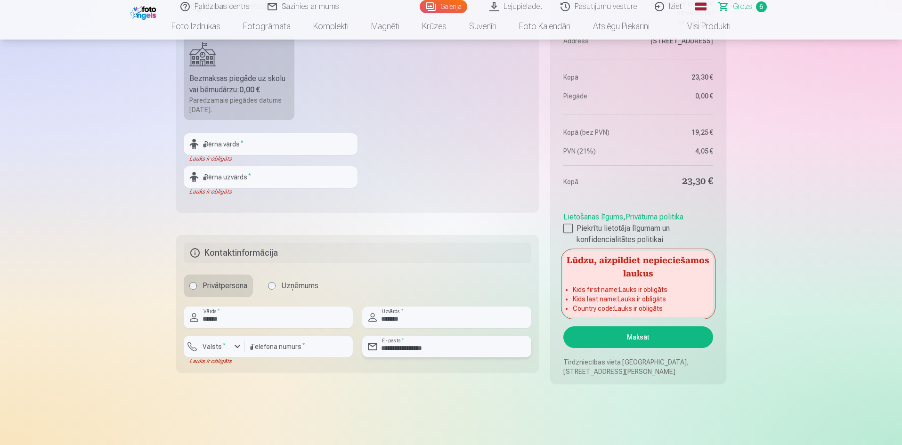
scroll to position [847, 0]
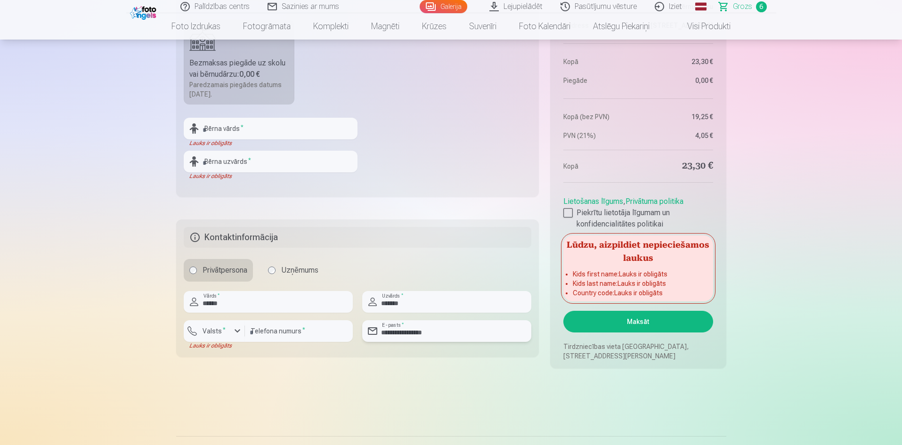
type input "**********"
click at [636, 322] on button "Maksāt" at bounding box center [637, 322] width 149 height 22
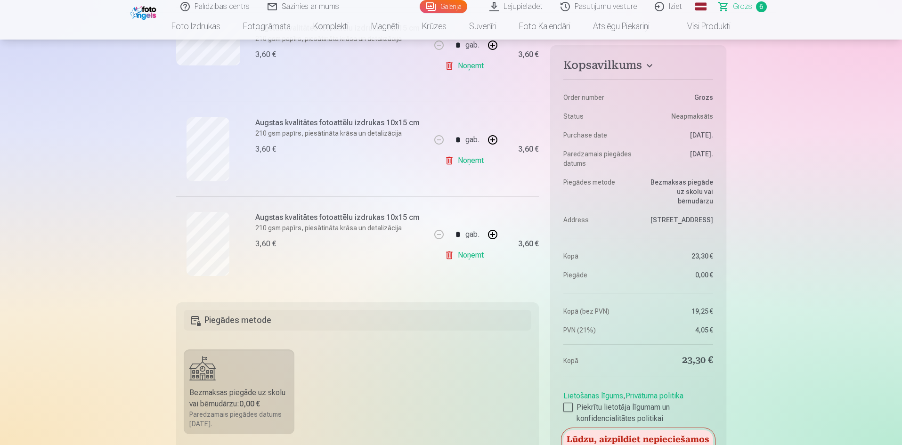
scroll to position [706, 0]
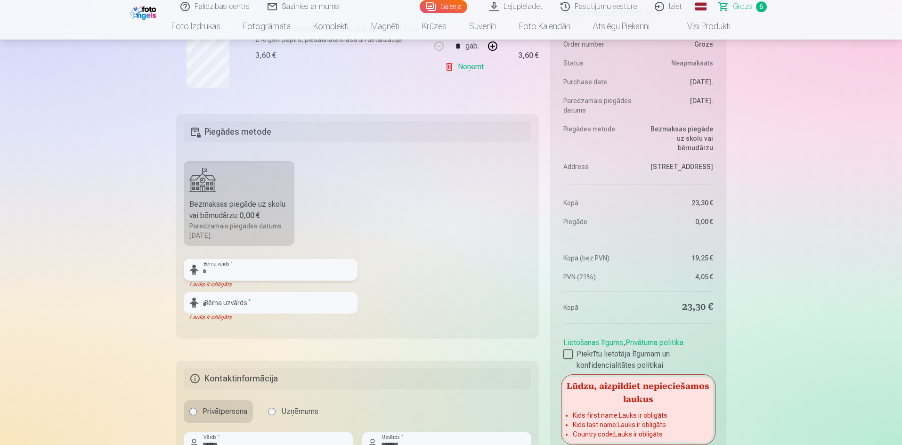
click at [254, 272] on input "text" at bounding box center [271, 270] width 174 height 22
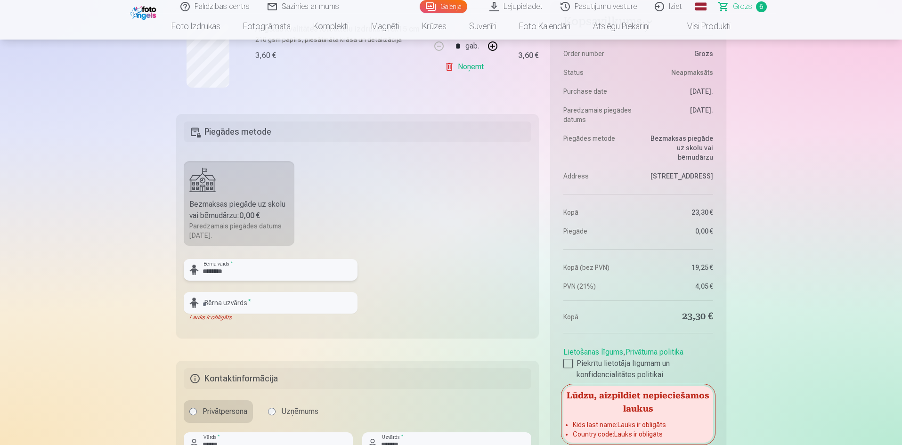
type input "********"
click at [254, 297] on input "text" at bounding box center [271, 303] width 174 height 22
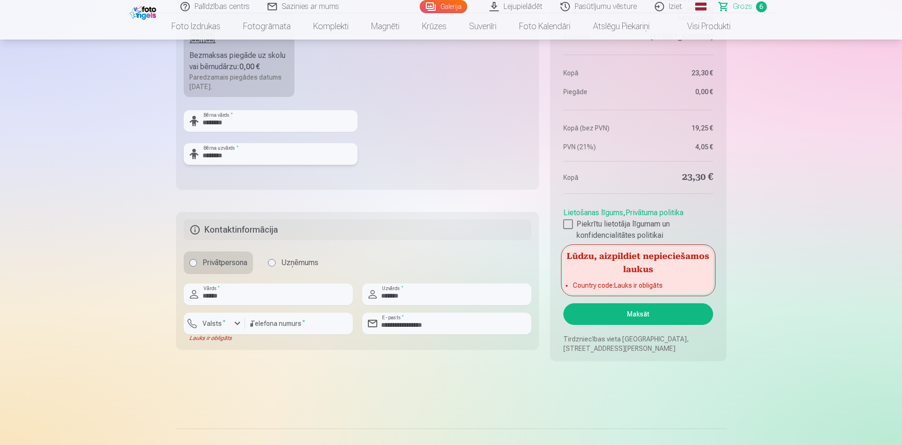
scroll to position [800, 0]
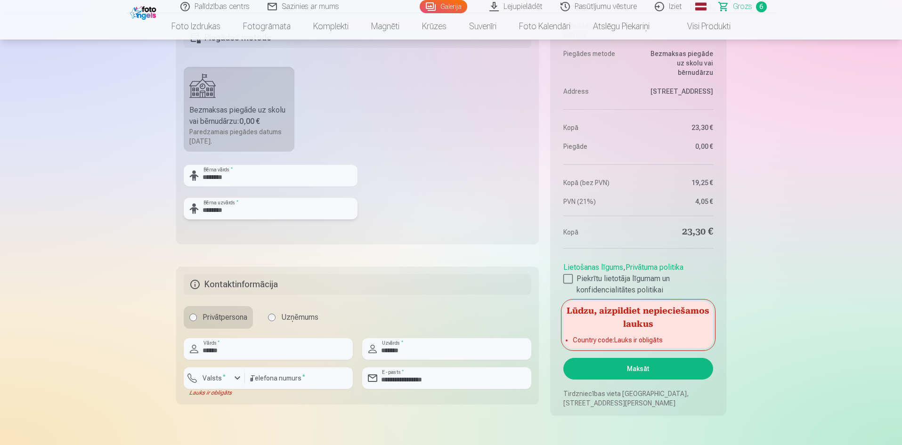
type input "********"
click at [236, 377] on div "button" at bounding box center [237, 377] width 11 height 11
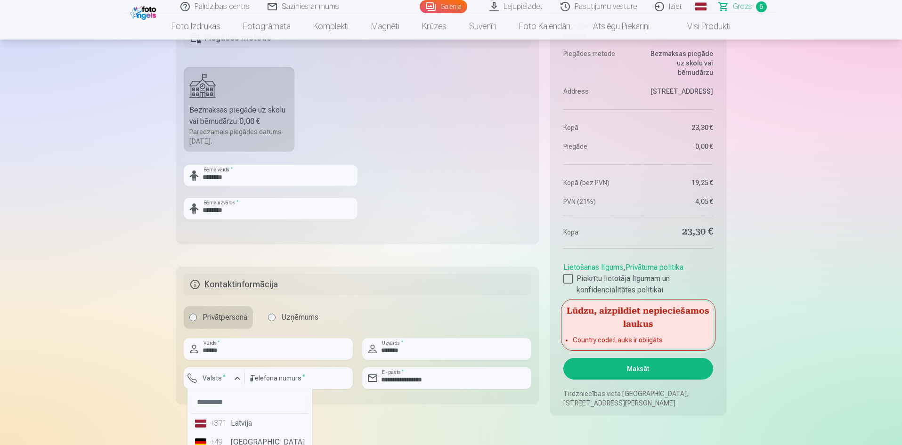
click at [227, 424] on div "+371" at bounding box center [219, 423] width 19 height 11
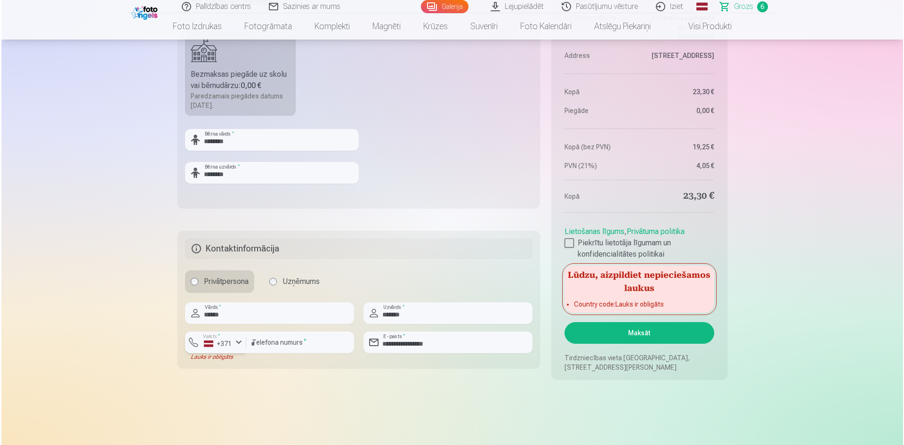
scroll to position [894, 0]
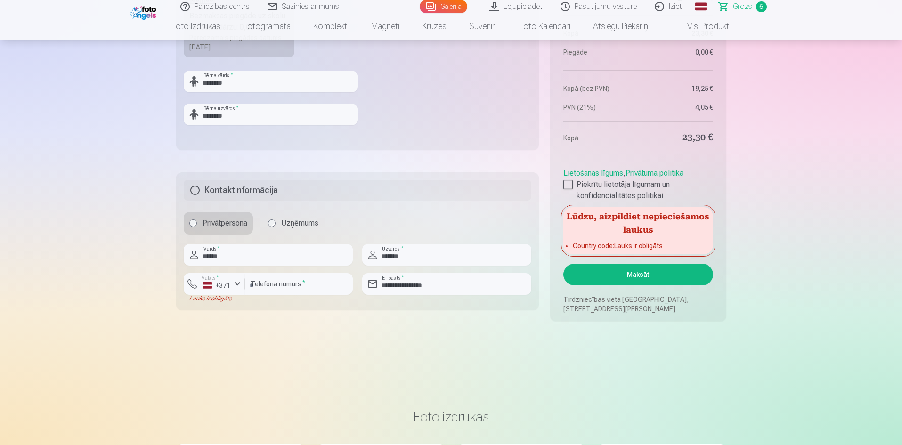
click at [628, 275] on button "Maksāt" at bounding box center [637, 275] width 149 height 22
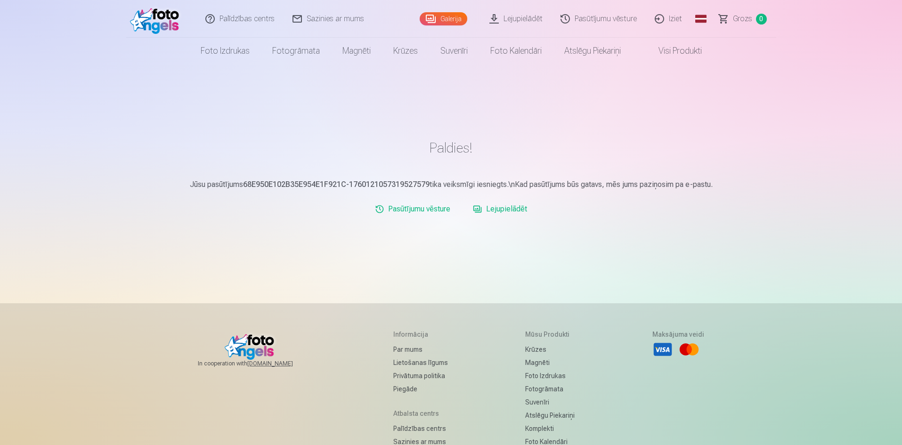
click at [461, 18] on link "Galerija" at bounding box center [443, 18] width 48 height 13
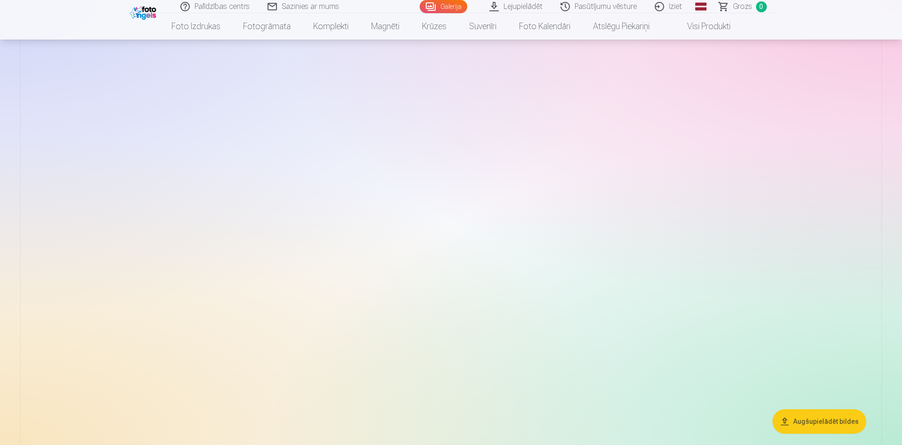
scroll to position [2033, 0]
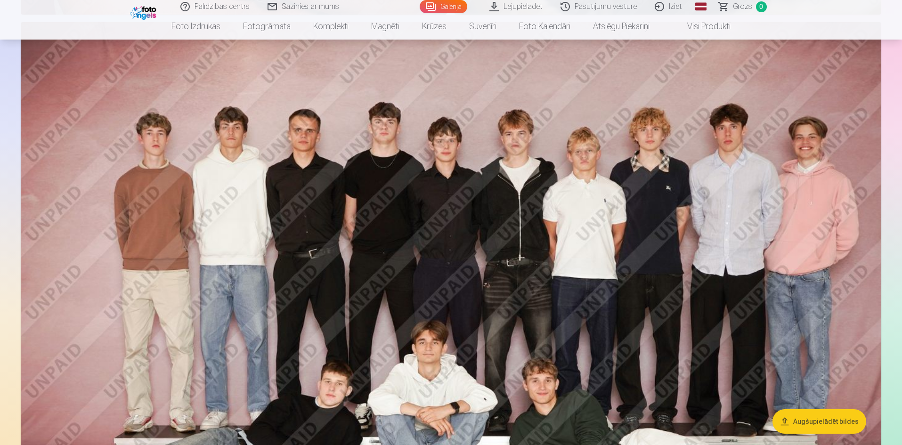
click at [717, 29] on link "Visi produkti" at bounding box center [700, 26] width 81 height 26
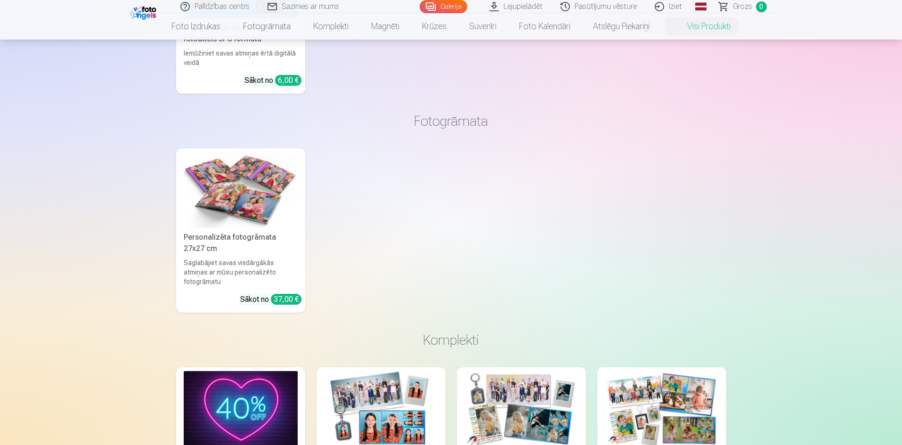
scroll to position [330, 0]
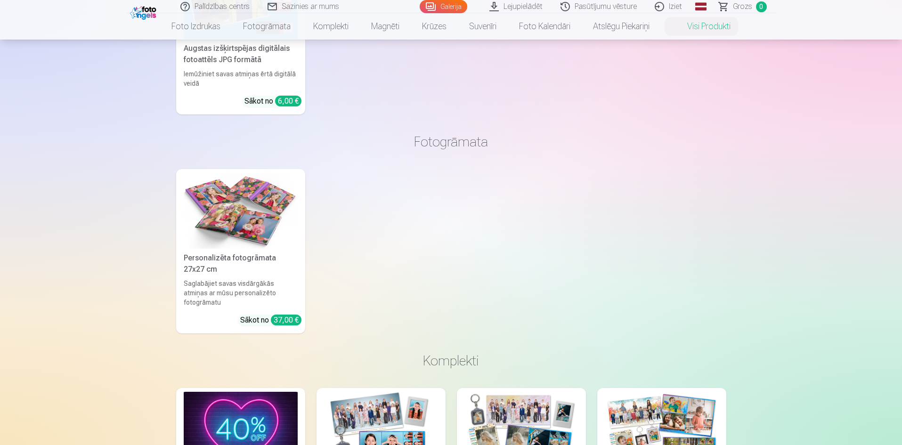
click at [239, 251] on link "Personalizēta fotogrāmata 27x27 cm Saglabājiet savas visdārgākās atmiņas ar mūs…" at bounding box center [240, 251] width 129 height 164
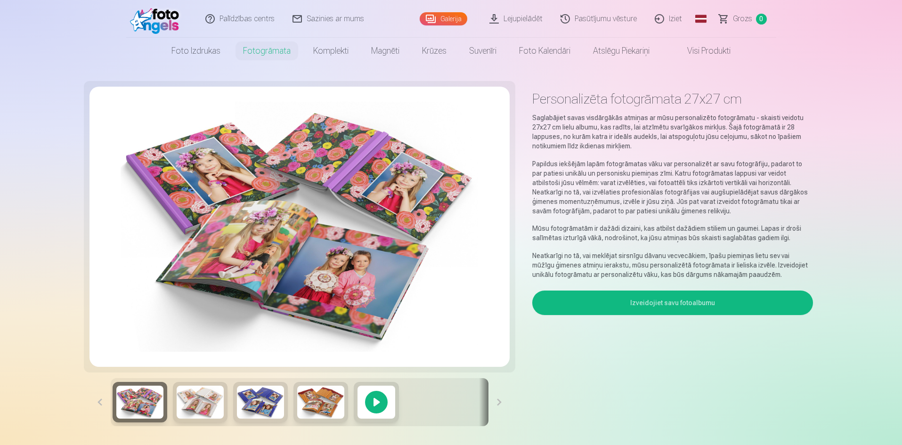
click at [366, 402] on div at bounding box center [376, 402] width 45 height 40
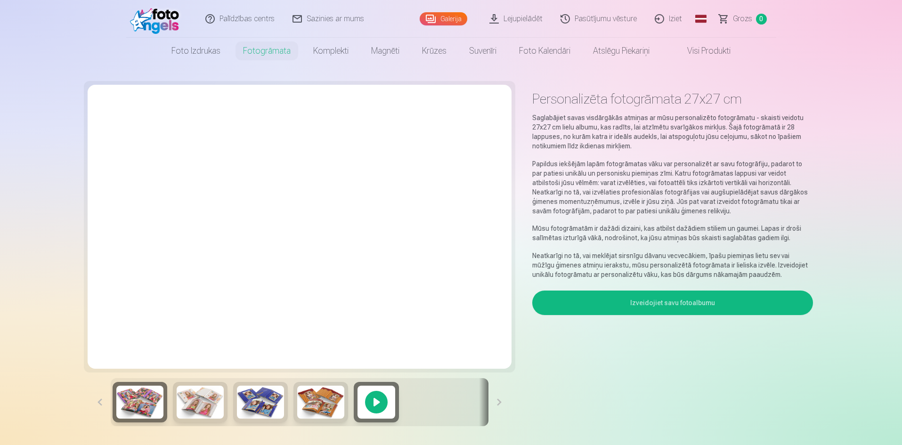
click at [513, 20] on link "Lejupielādēt" at bounding box center [516, 19] width 71 height 38
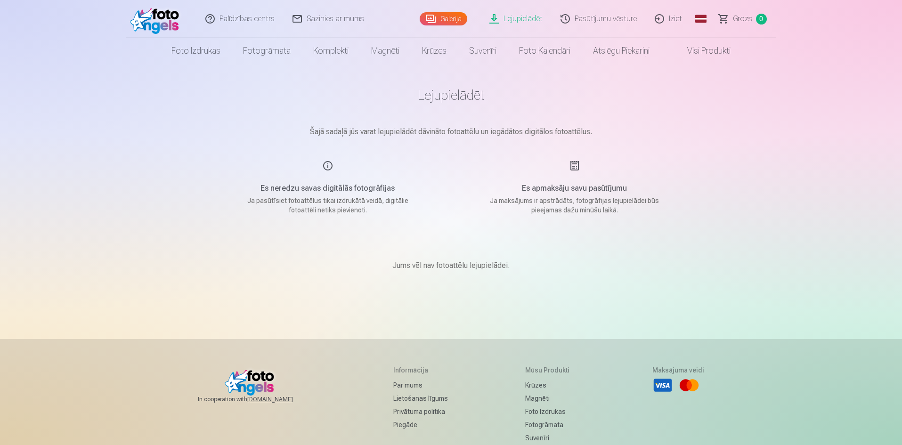
click at [603, 18] on link "Pasūtījumu vēsture" at bounding box center [599, 19] width 94 height 38
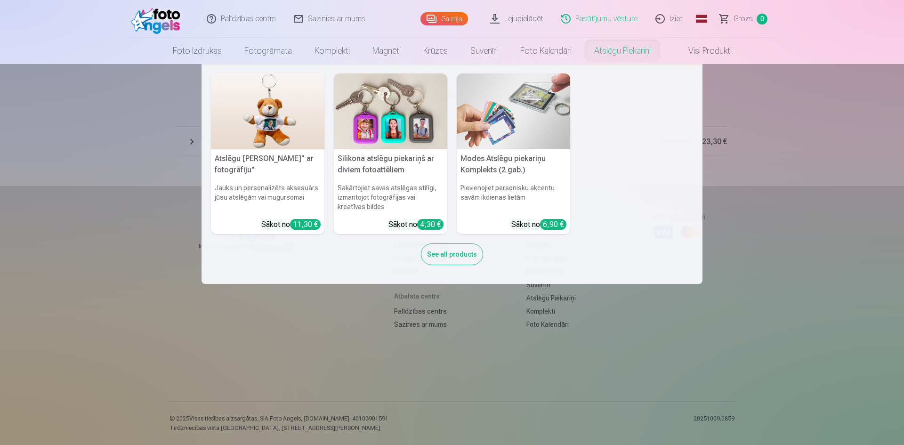
click at [769, 207] on nav "Atslēgu piekariņš Lācītis" ar fotogrāfiju" Jauks un personalizēts aksesuārs jūs…" at bounding box center [452, 174] width 904 height 220
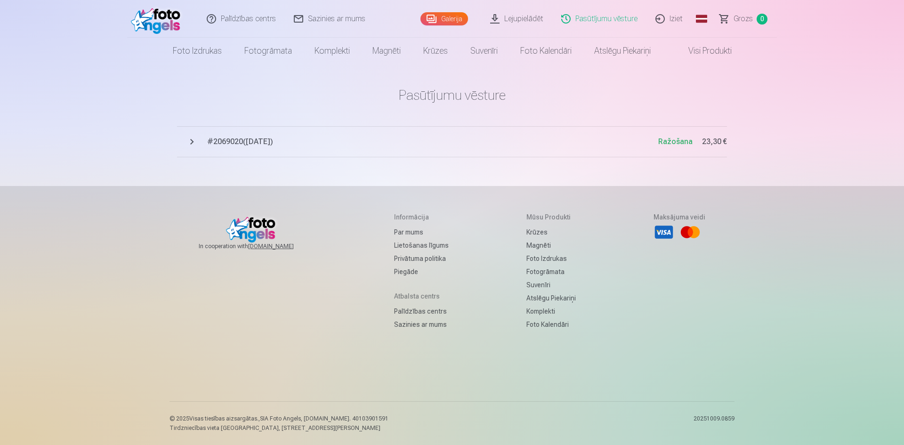
click at [587, 19] on link "Pasūtījumu vēsture" at bounding box center [600, 19] width 94 height 38
